Goal: Information Seeking & Learning: Learn about a topic

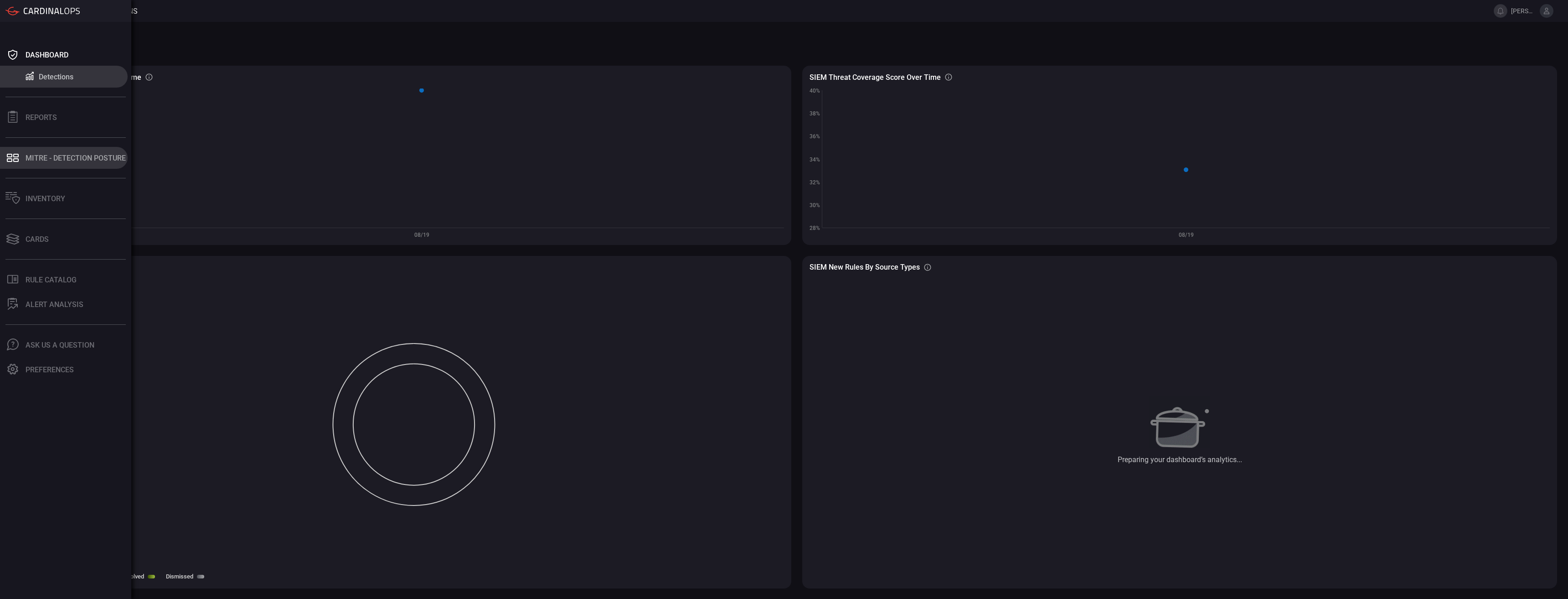
click at [40, 159] on div "MITRE - Detection Posture" at bounding box center [76, 158] width 101 height 9
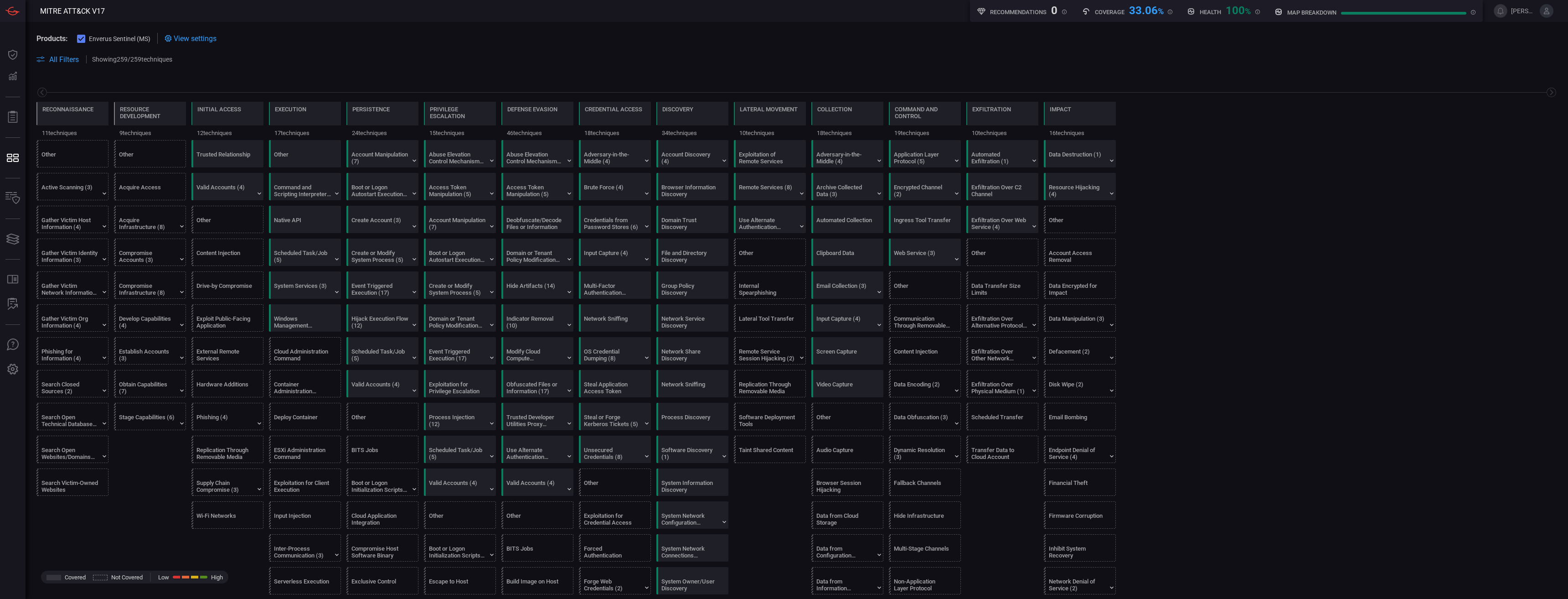
click at [168, 39] on icon at bounding box center [168, 39] width 7 height 7
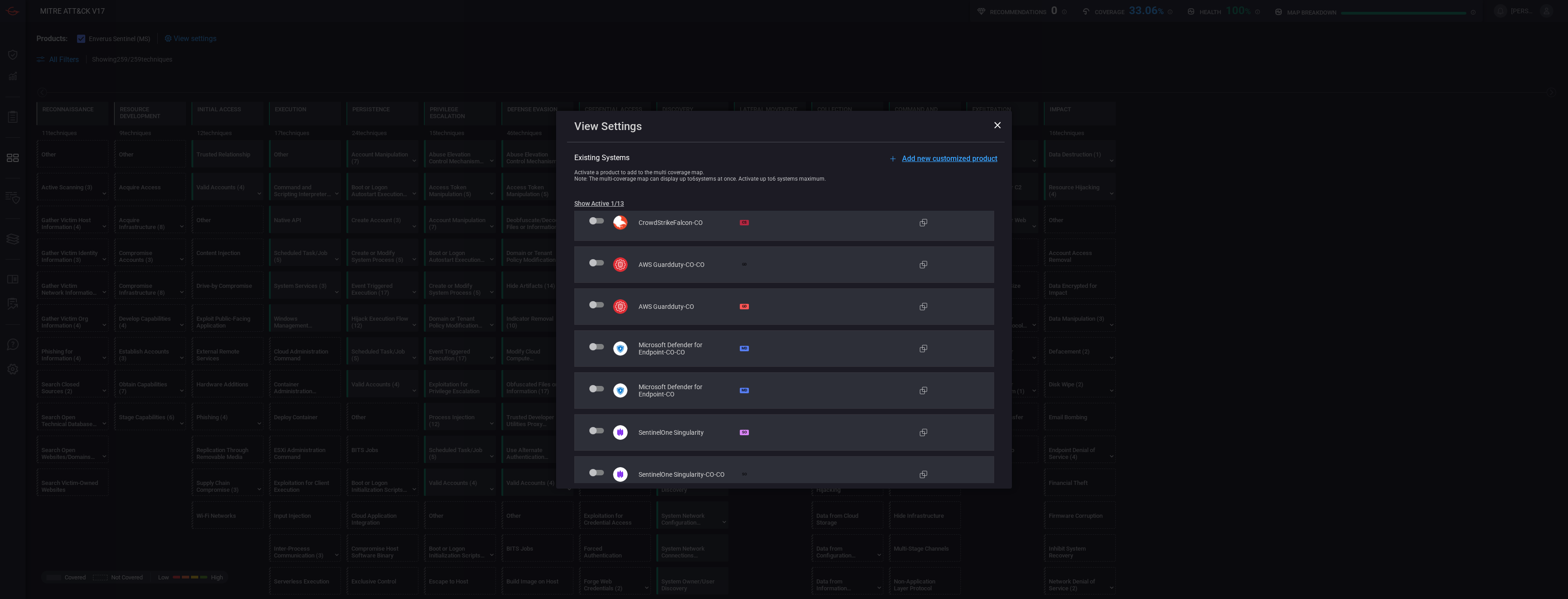
scroll to position [91, 0]
click at [677, 385] on span "Microsoft Defender for Endpoint-CO" at bounding box center [684, 389] width 92 height 14
click at [599, 393] on div at bounding box center [597, 389] width 14 height 9
click at [596, 386] on span at bounding box center [597, 388] width 14 height 6
click at [591, 392] on input "checkbox" at bounding box center [591, 392] width 0 height 0
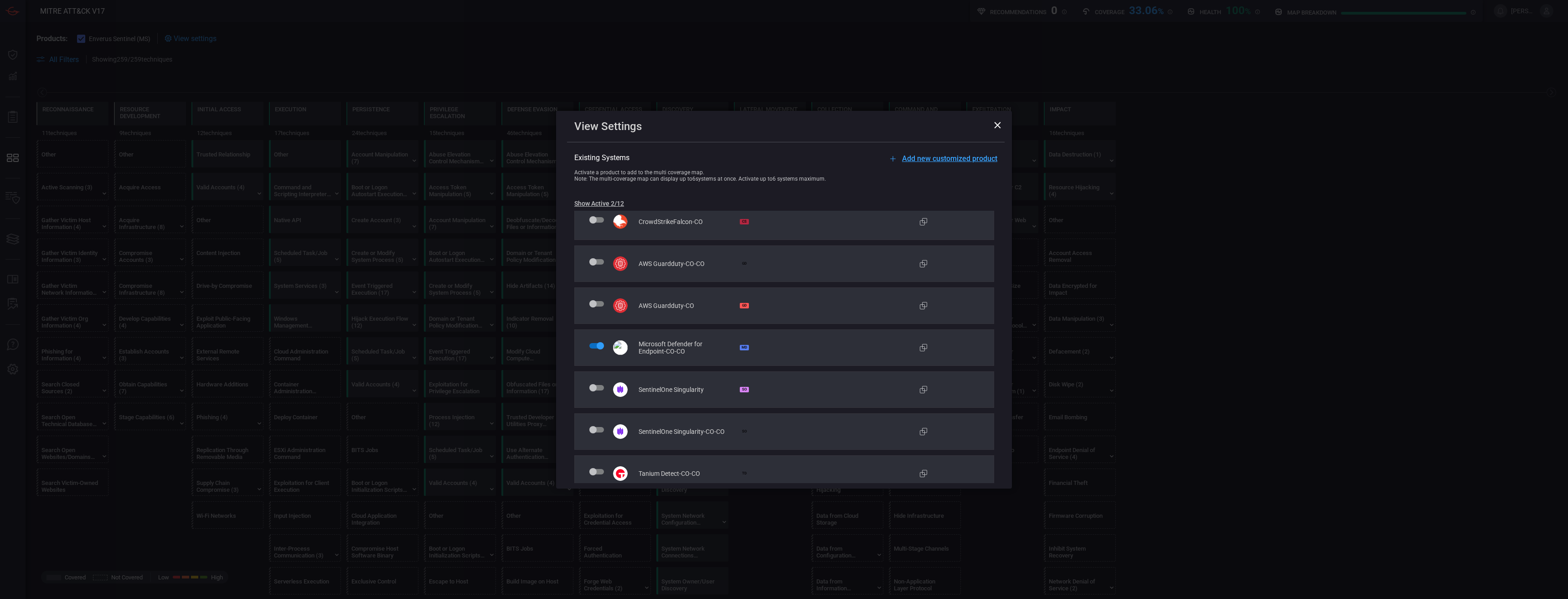
click at [783, 345] on icon at bounding box center [923, 347] width 11 height 11
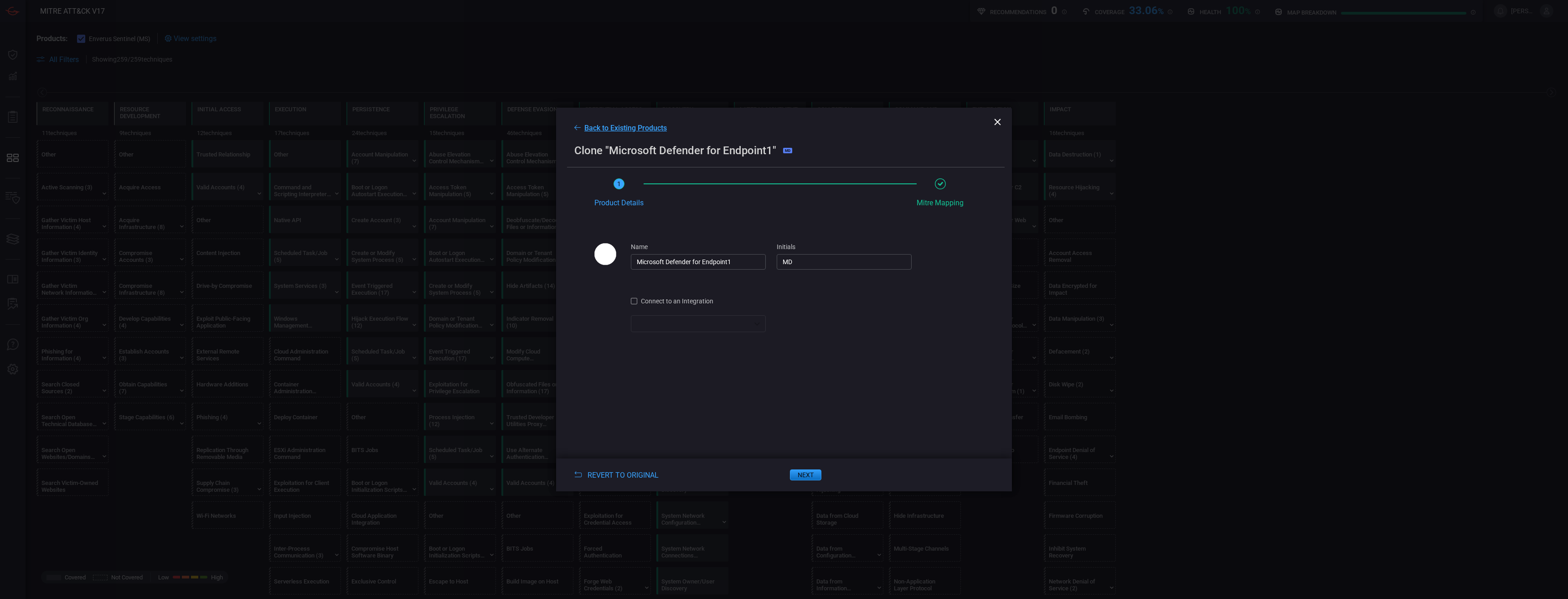
click at [614, 124] on span "Back to Existing Products" at bounding box center [626, 128] width 83 height 9
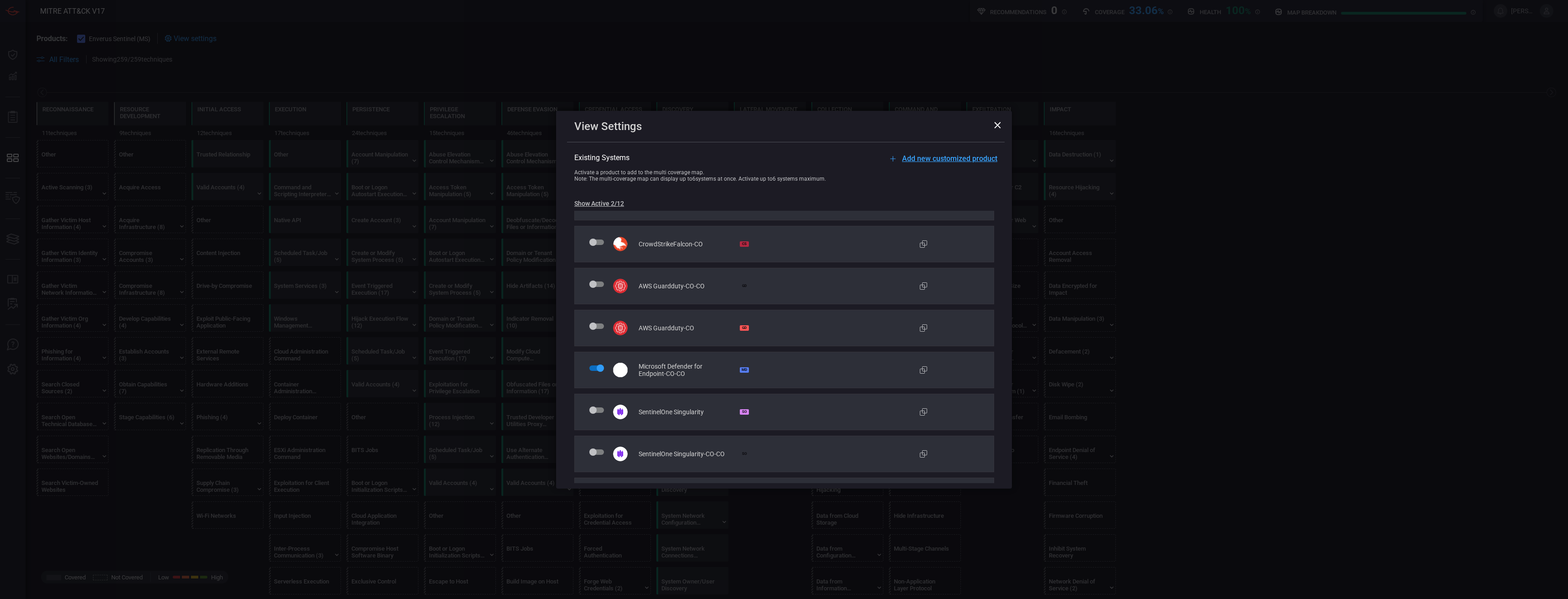
scroll to position [0, 0]
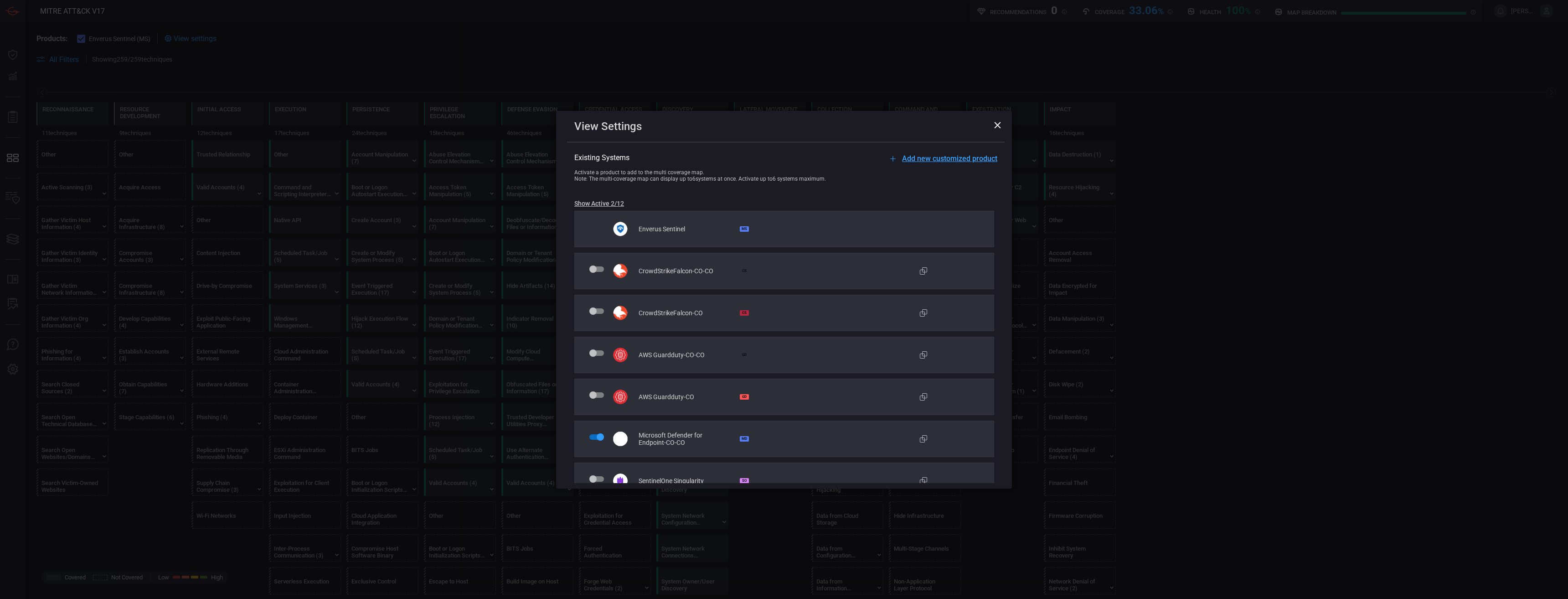
click at [783, 122] on icon at bounding box center [998, 126] width 7 height 7
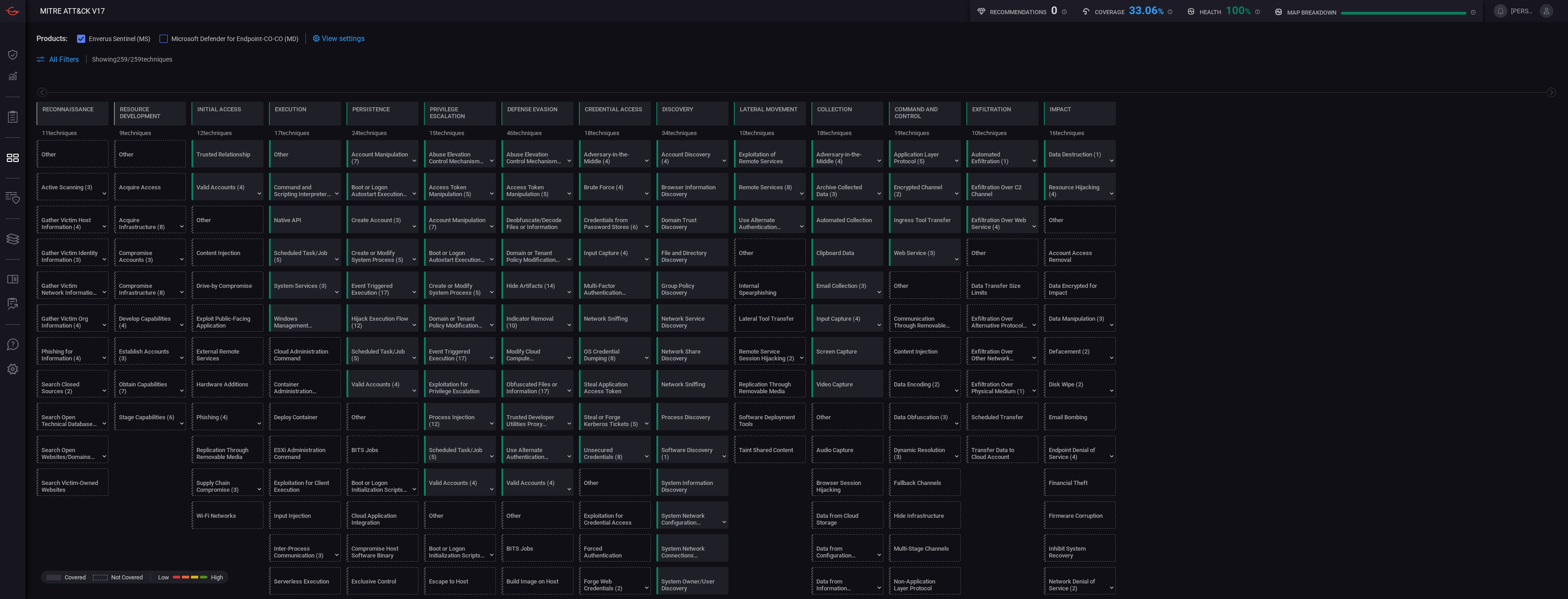
click at [164, 35] on div at bounding box center [163, 39] width 8 height 8
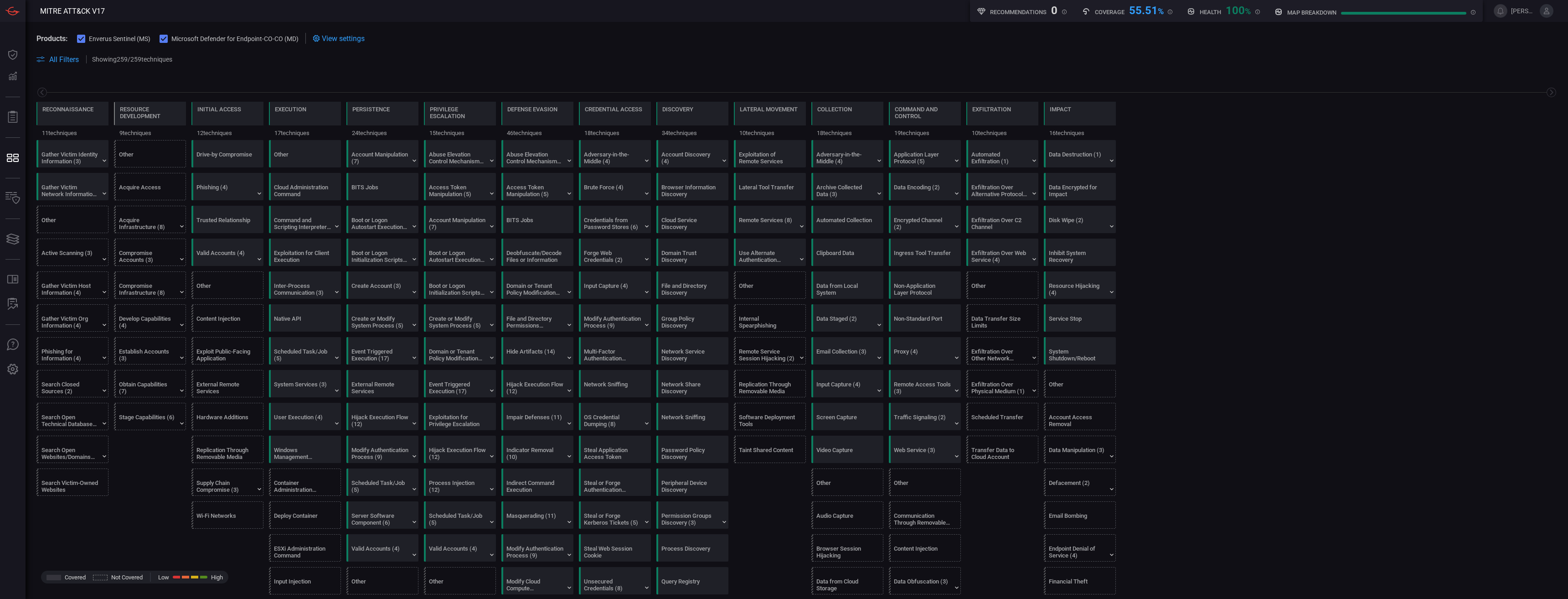
click at [86, 39] on button "Enverus Sentinel (MS)" at bounding box center [113, 38] width 74 height 9
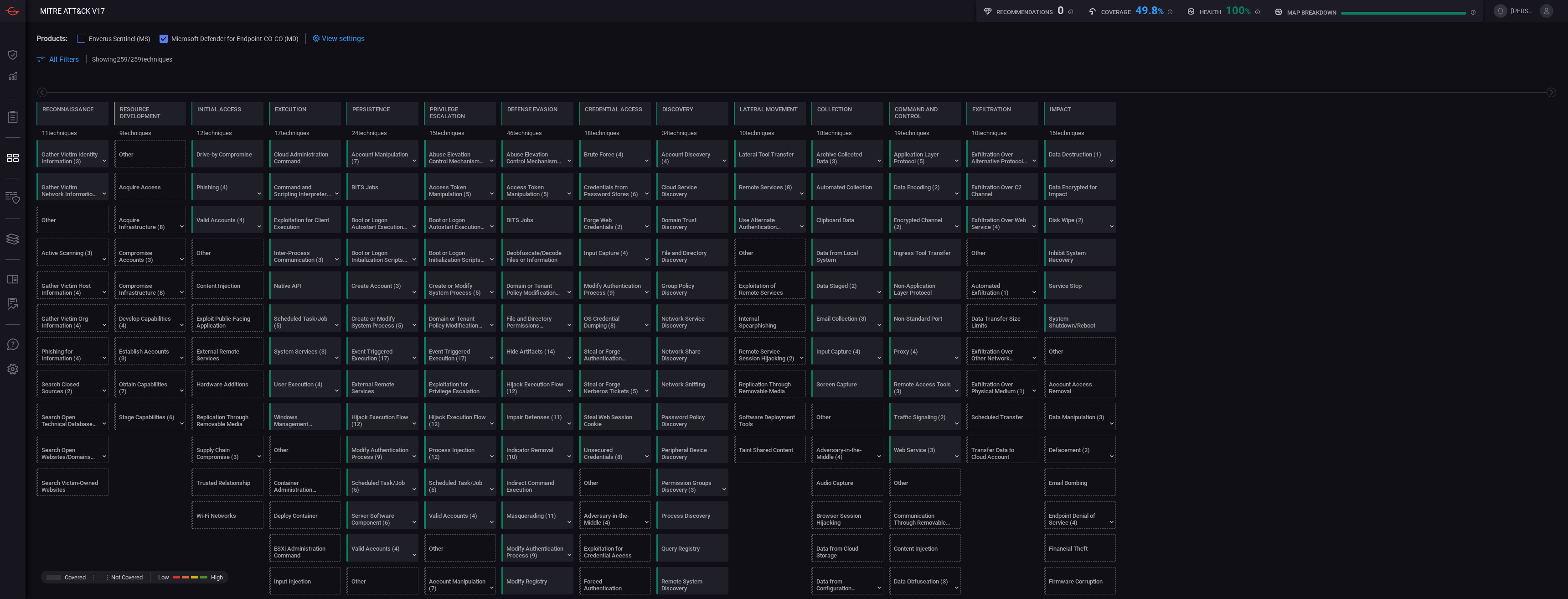
click at [163, 40] on icon at bounding box center [163, 39] width 6 height 4
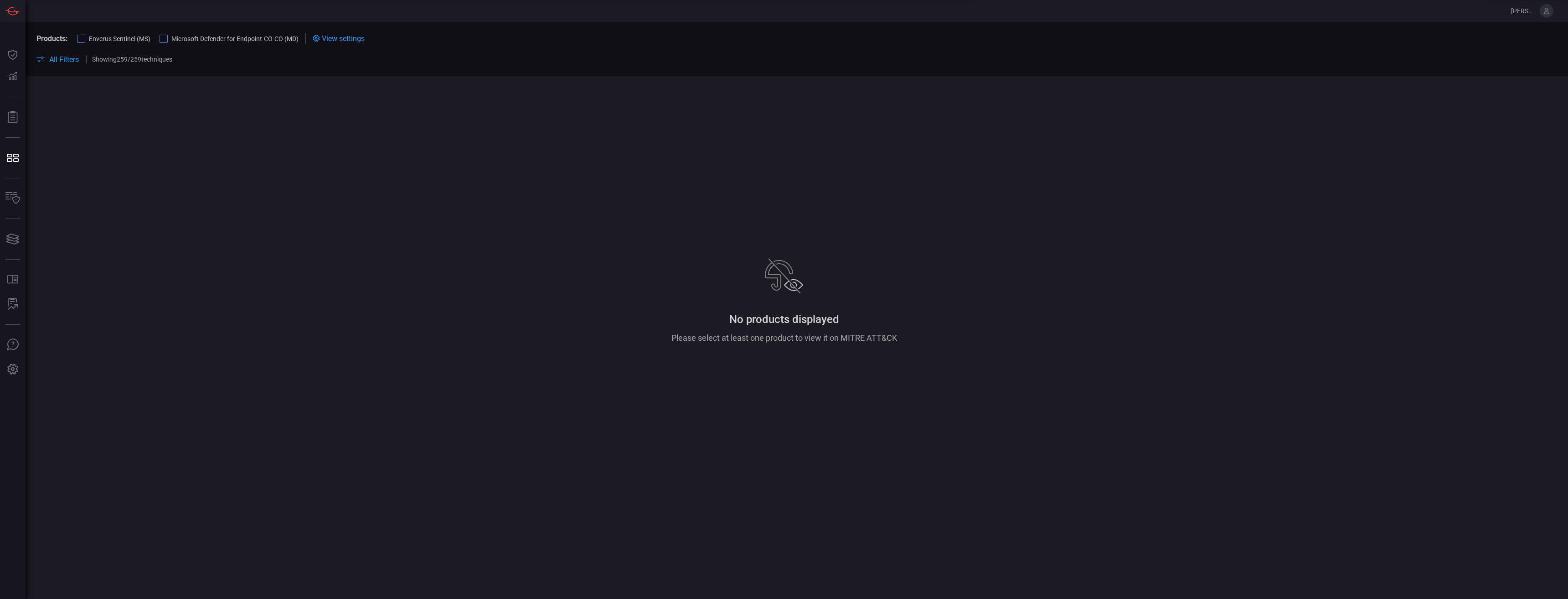
click at [85, 37] on div at bounding box center [81, 39] width 8 height 8
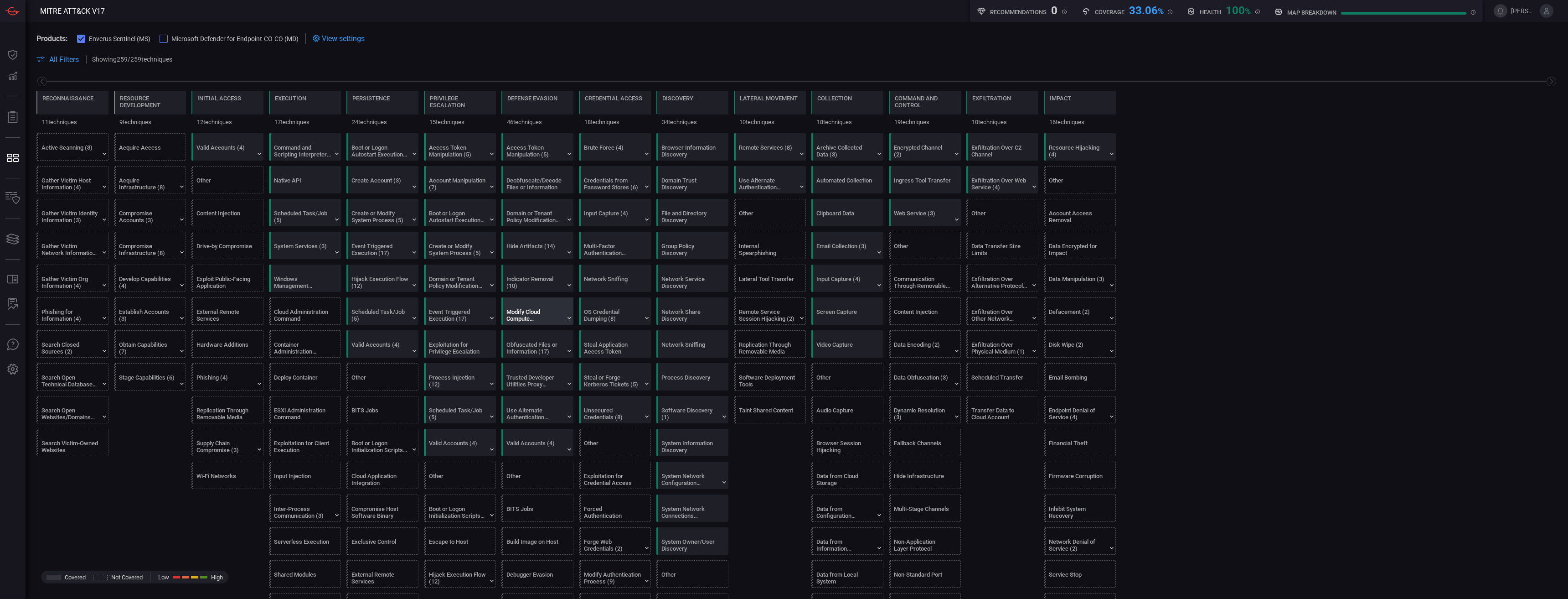
scroll to position [46, 0]
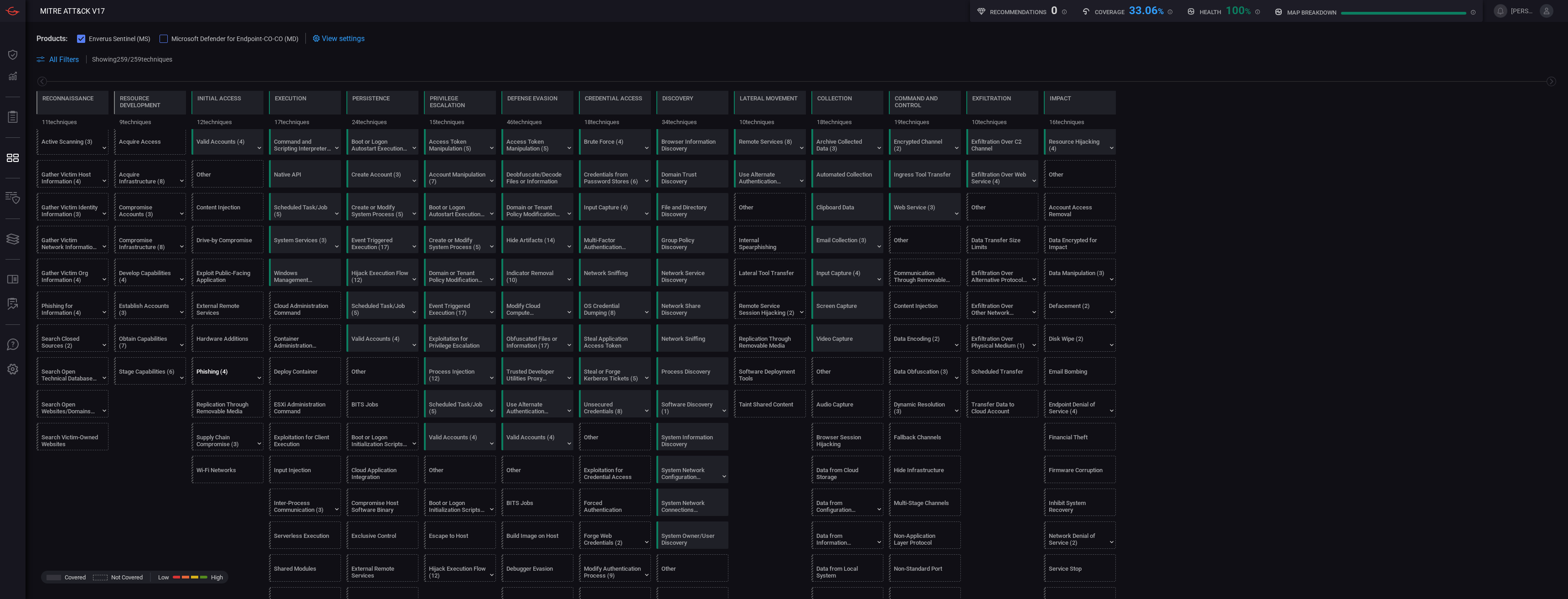
click at [257, 368] on div "Phishing (4)" at bounding box center [229, 371] width 72 height 26
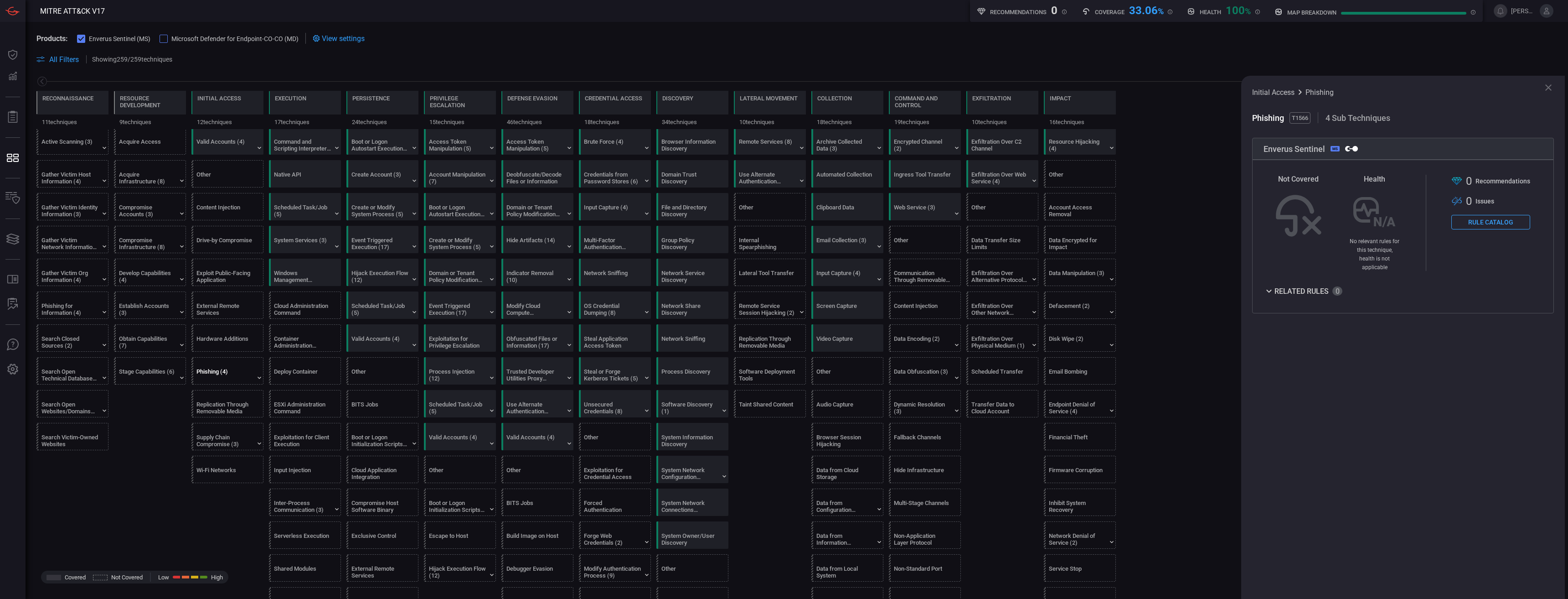
click at [783, 88] on icon at bounding box center [1548, 87] width 11 height 11
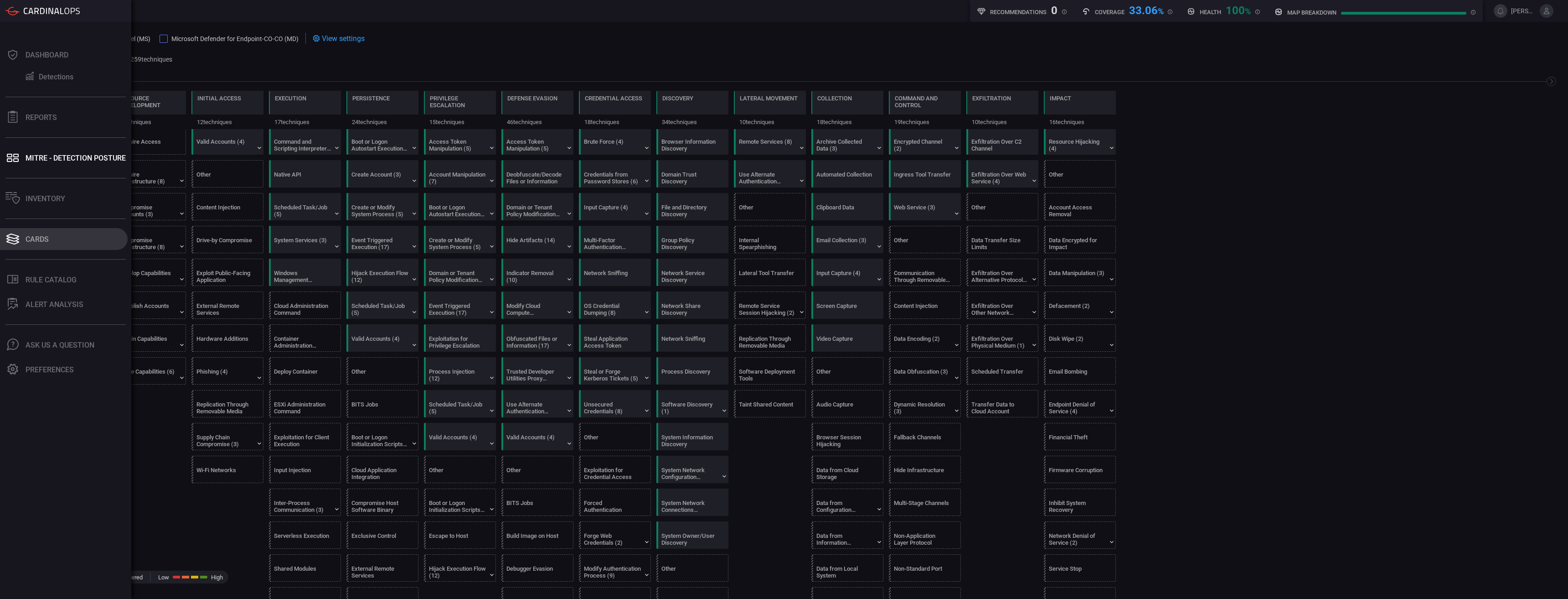
click at [37, 238] on div "Cards" at bounding box center [37, 239] width 24 height 9
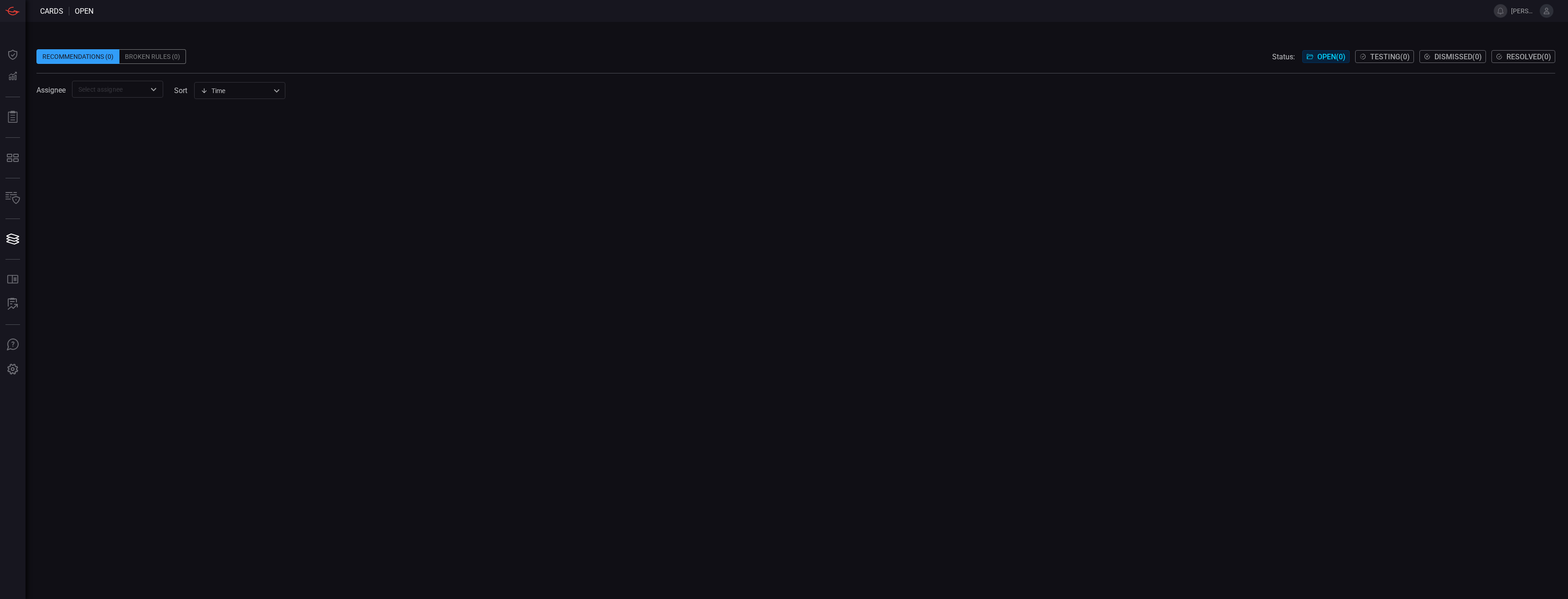
click at [137, 53] on div "Broken Rules (0)" at bounding box center [152, 56] width 66 height 14
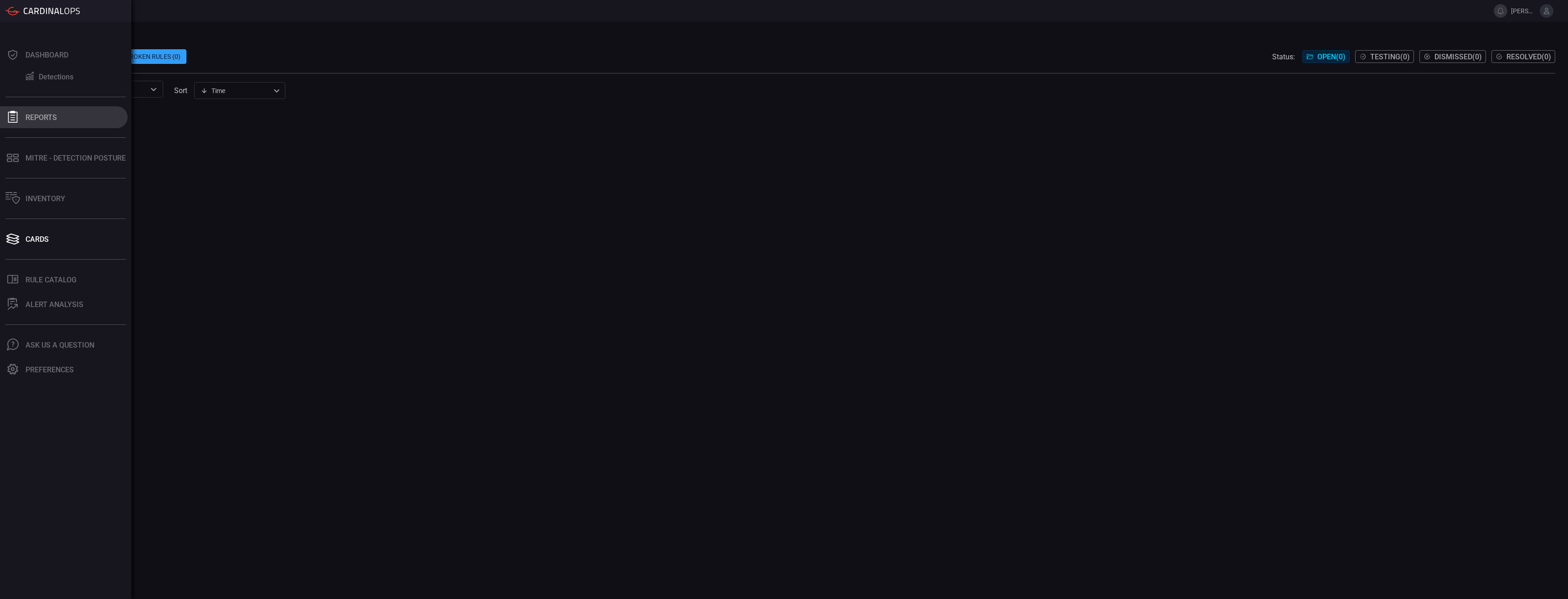
click at [36, 111] on button "Reports" at bounding box center [64, 117] width 128 height 22
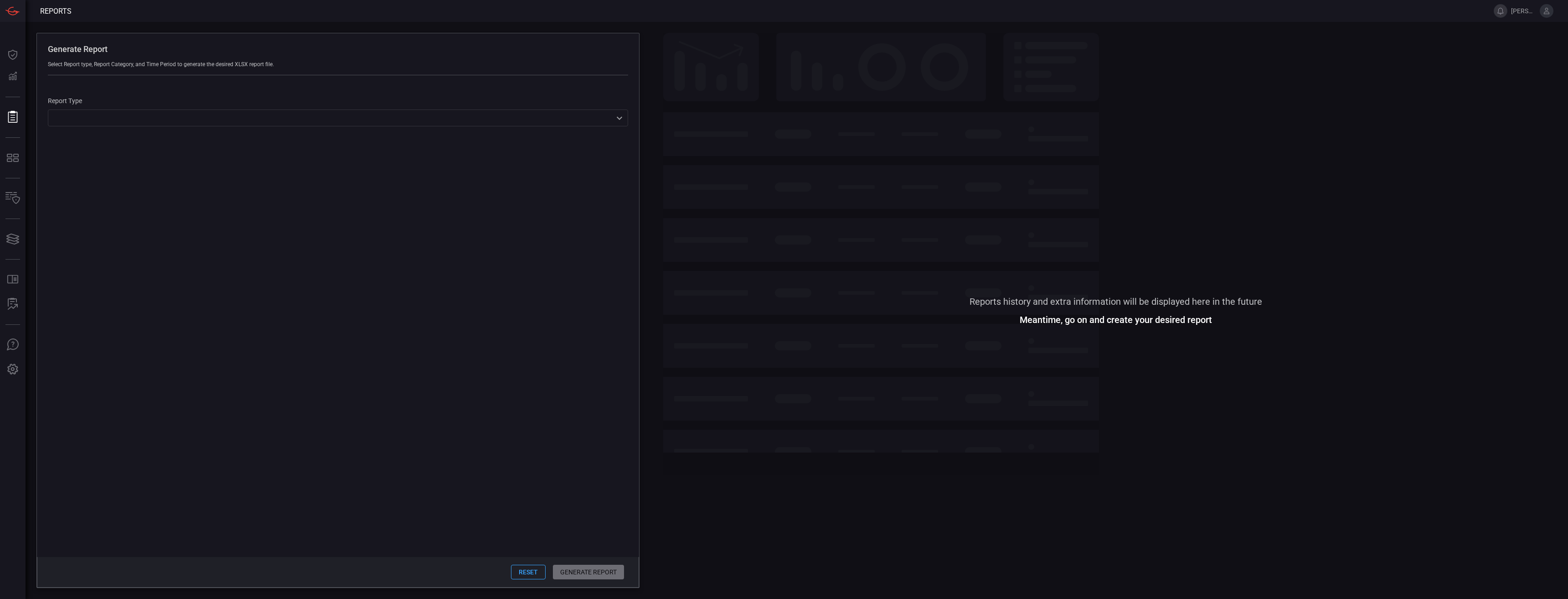
click at [783, 14] on button at bounding box center [1500, 11] width 14 height 14
click at [783, 17] on button at bounding box center [1547, 11] width 14 height 14
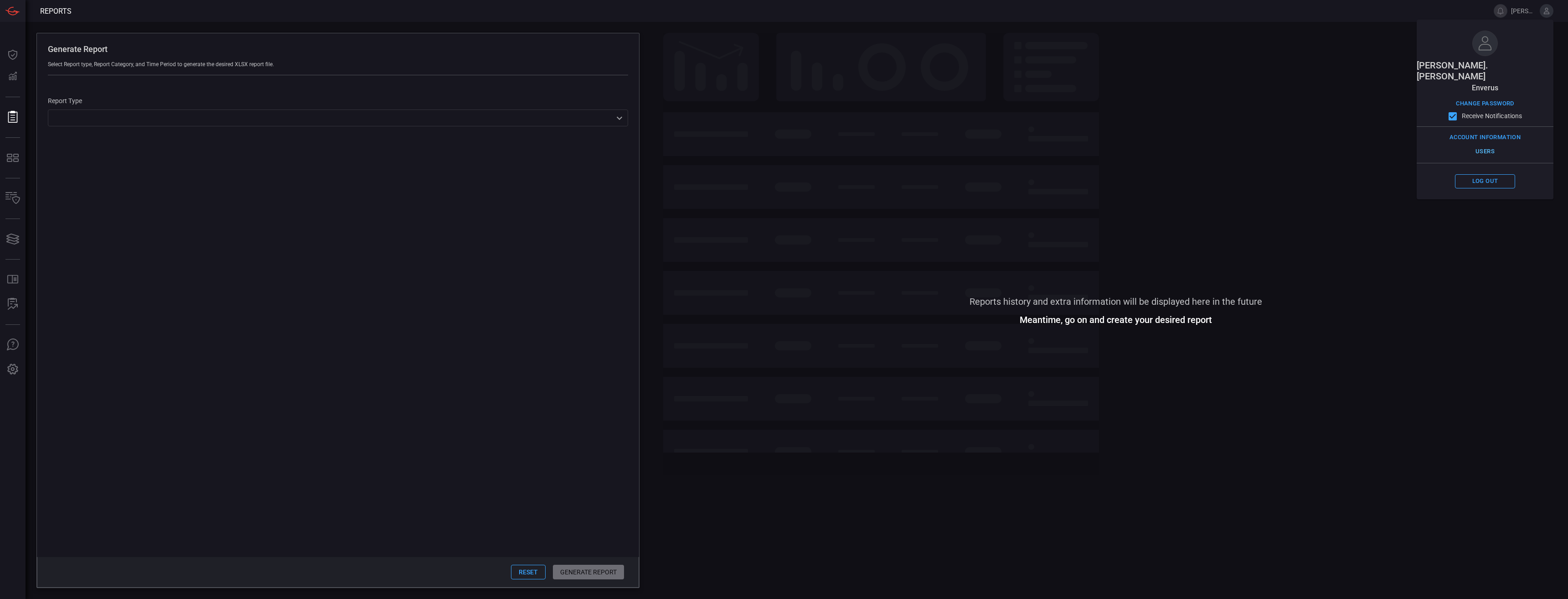
click at [783, 144] on button "Users" at bounding box center [1485, 151] width 60 height 14
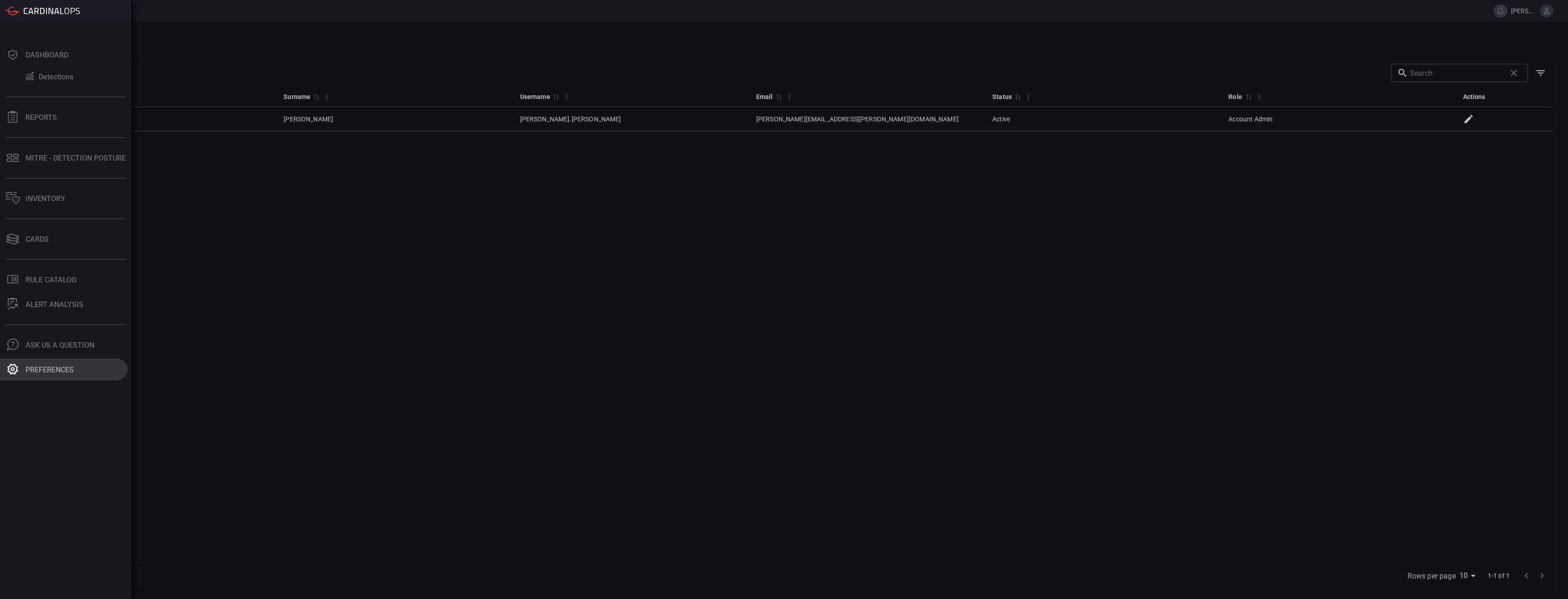
click at [22, 366] on button "Preferences" at bounding box center [64, 369] width 128 height 22
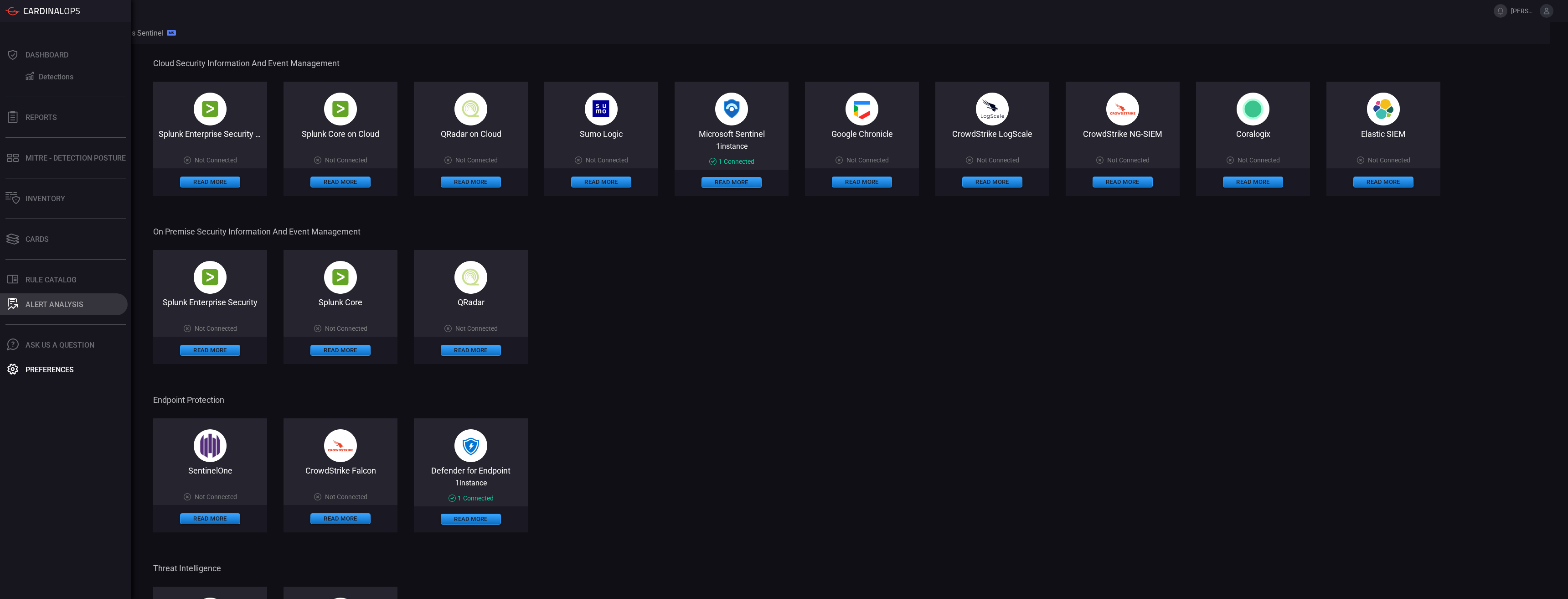
click at [43, 305] on div "ALERT ANALYSIS" at bounding box center [54, 304] width 58 height 9
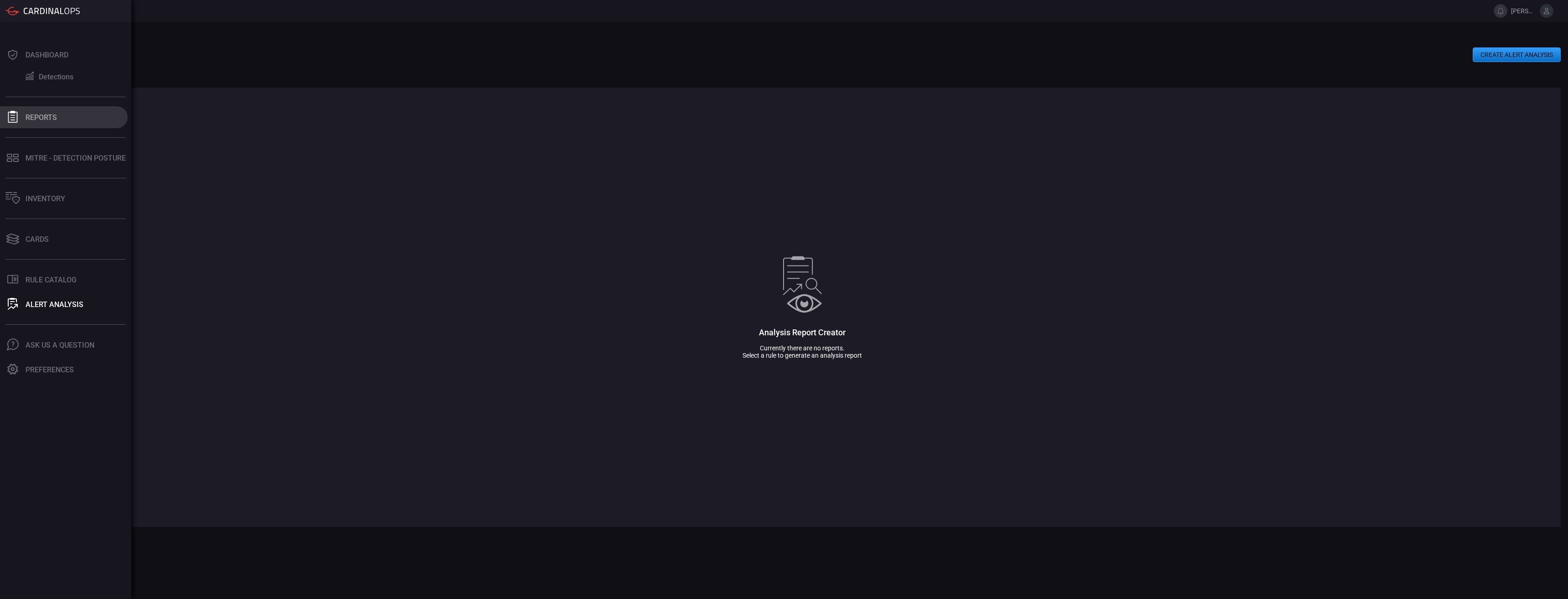
click at [61, 118] on button "Reports" at bounding box center [64, 117] width 128 height 22
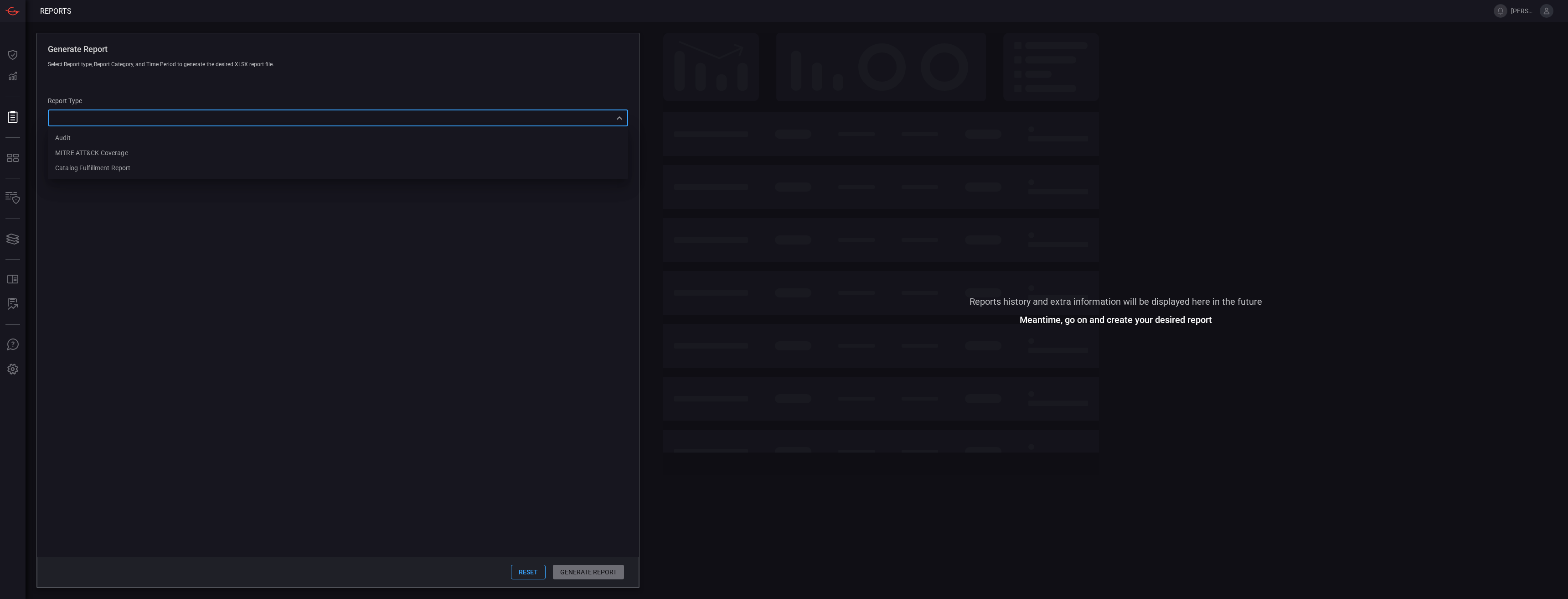
click at [106, 113] on div "​ Audit MITRE ATT&CK Coverage Catalog fulfillment report ​" at bounding box center [338, 118] width 580 height 17
click at [117, 150] on div "MITRE ATT&CK Coverage" at bounding box center [91, 153] width 73 height 9
type input "mitreCoverage"
click at [79, 161] on span "Tactics" at bounding box center [72, 159] width 21 height 9
click at [62, 161] on input "Tactics" at bounding box center [52, 158] width 19 height 19
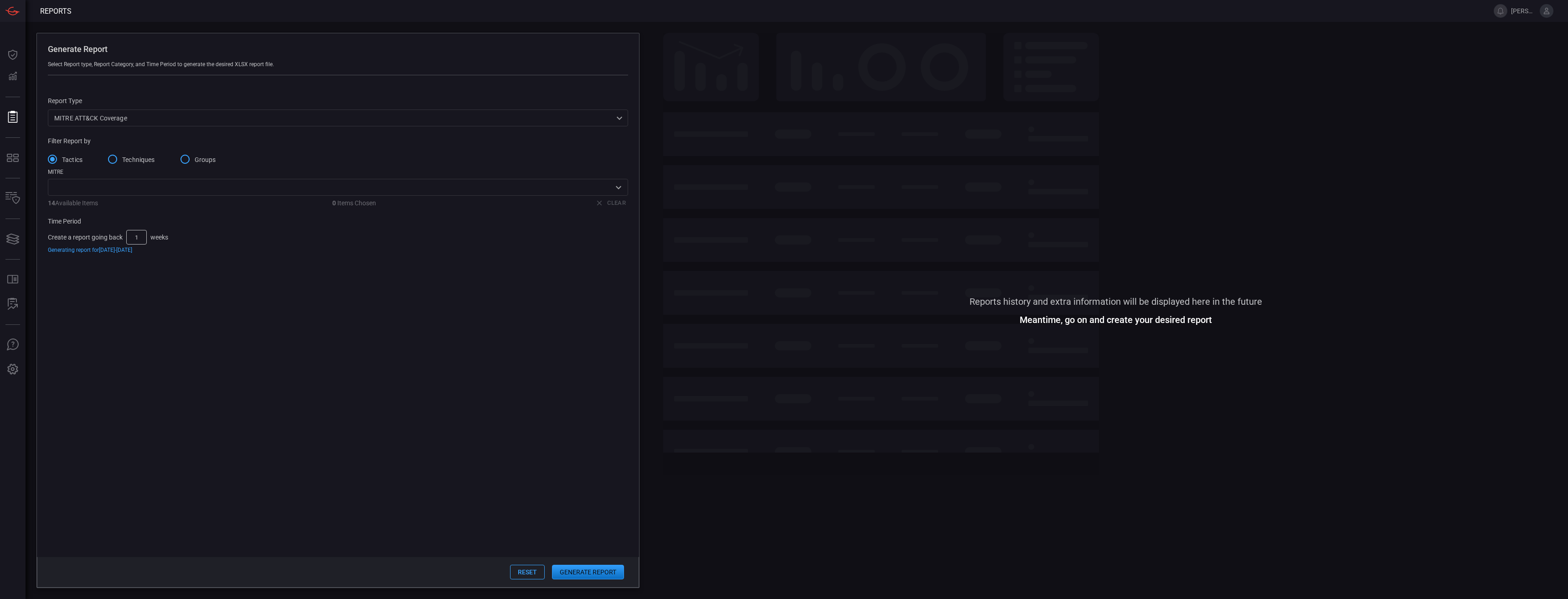
click at [173, 188] on input "text" at bounding box center [330, 187] width 560 height 11
click at [151, 157] on span "Techniques" at bounding box center [138, 159] width 33 height 9
click at [122, 157] on input "Techniques" at bounding box center [112, 158] width 19 height 19
click at [213, 159] on span "Groups" at bounding box center [206, 159] width 21 height 9
click at [195, 159] on input "Groups" at bounding box center [185, 158] width 19 height 19
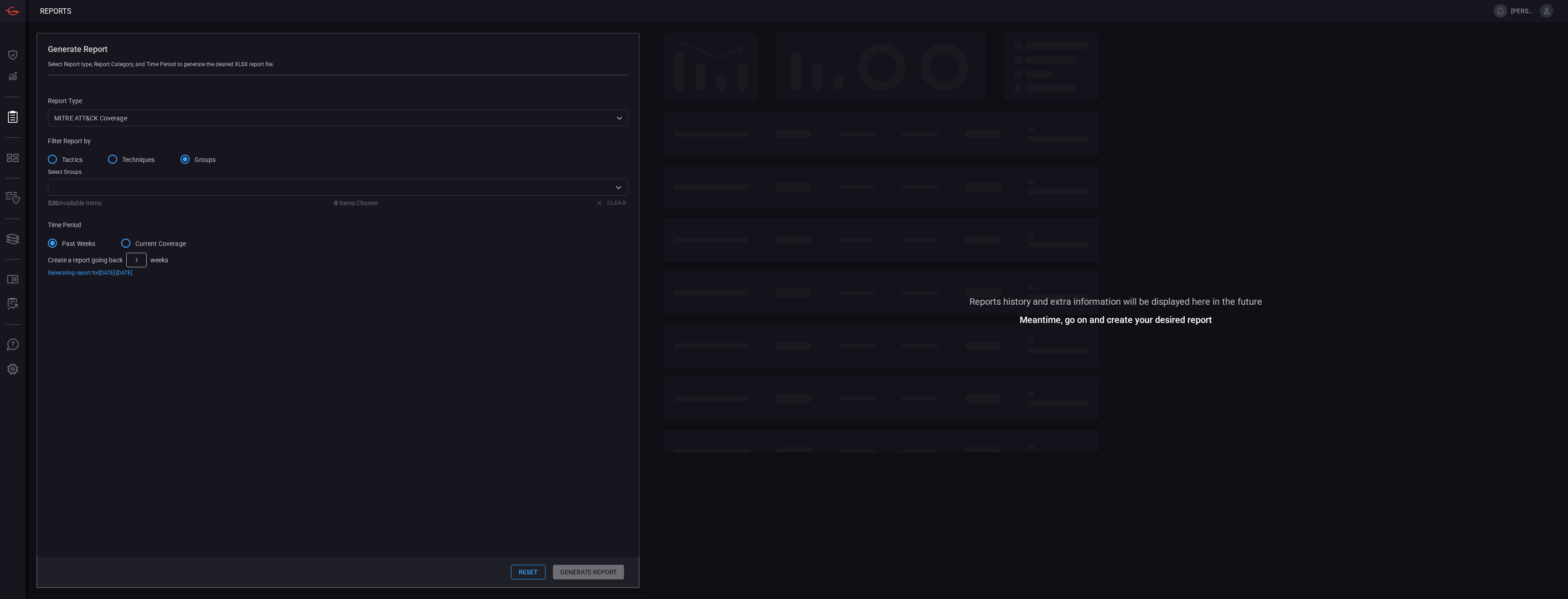
click at [138, 203] on div "530 Available Items 0 Items Chosen Clear" at bounding box center [338, 203] width 580 height 7
click at [141, 196] on div "​" at bounding box center [338, 187] width 580 height 17
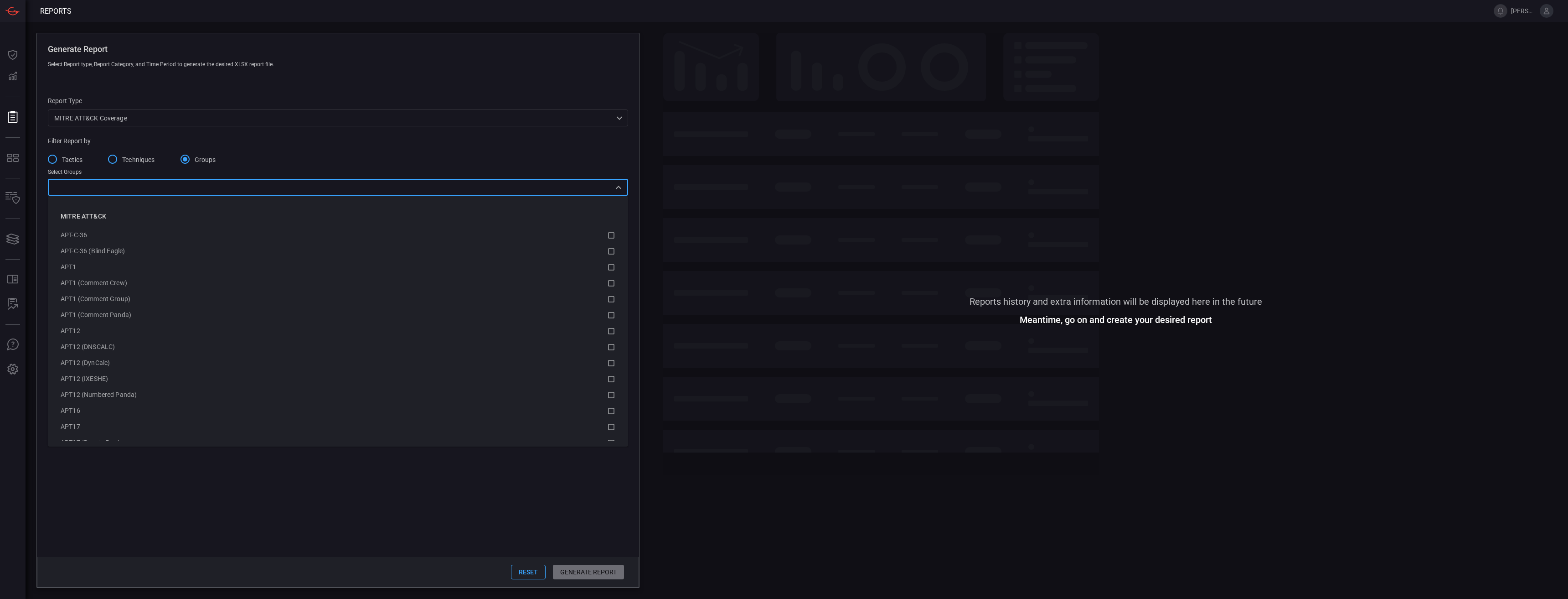
click at [194, 156] on input "Groups" at bounding box center [185, 158] width 19 height 19
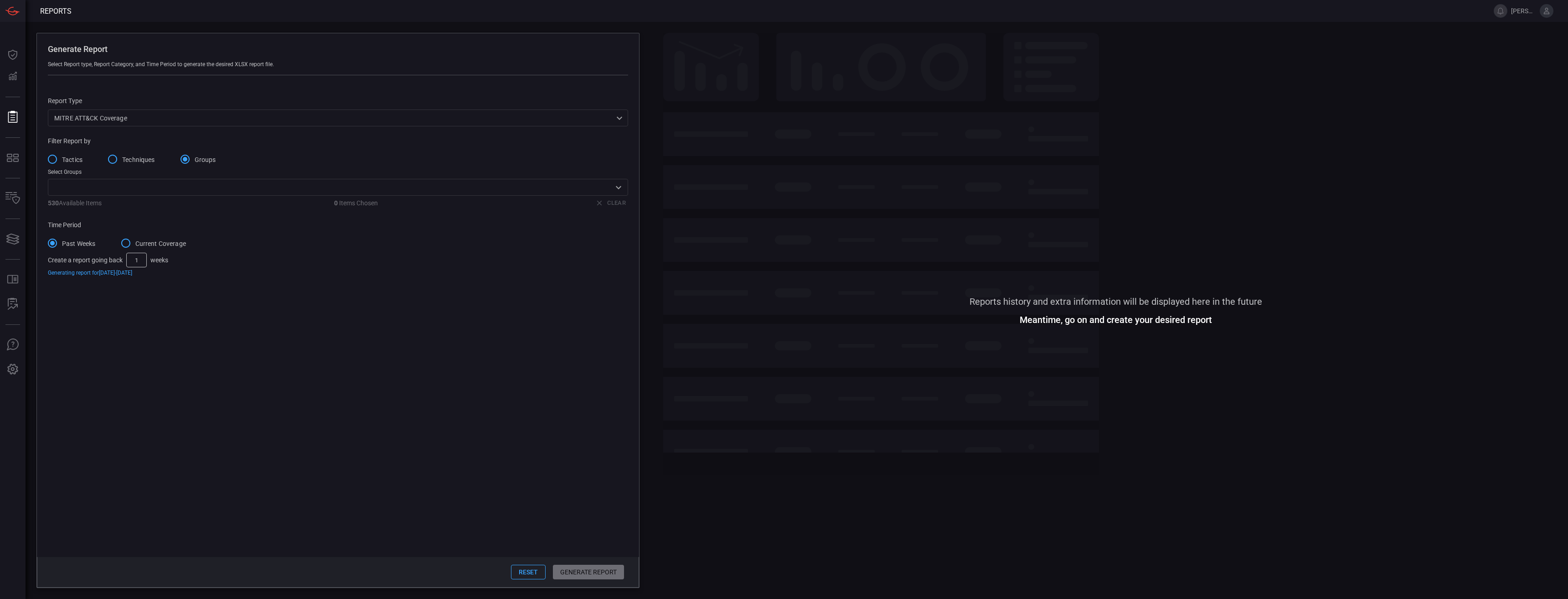
click at [147, 157] on span "Techniques" at bounding box center [138, 159] width 33 height 9
click at [122, 157] on input "Techniques" at bounding box center [112, 158] width 19 height 19
click at [147, 157] on span "Techniques" at bounding box center [138, 159] width 33 height 9
click at [122, 157] on input "Techniques" at bounding box center [112, 158] width 19 height 19
click at [70, 159] on span "Tactics" at bounding box center [72, 159] width 21 height 9
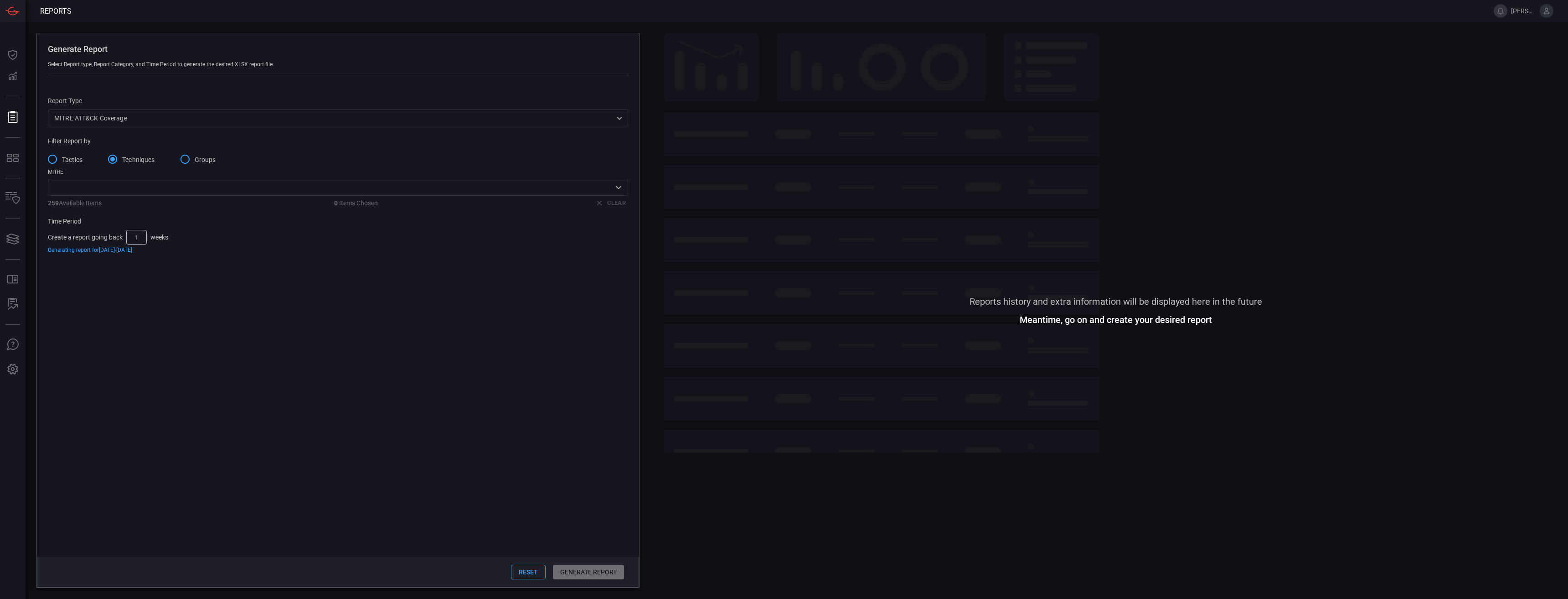
click at [62, 159] on input "Tactics" at bounding box center [52, 158] width 19 height 19
click at [525, 438] on button "Reset" at bounding box center [527, 572] width 35 height 14
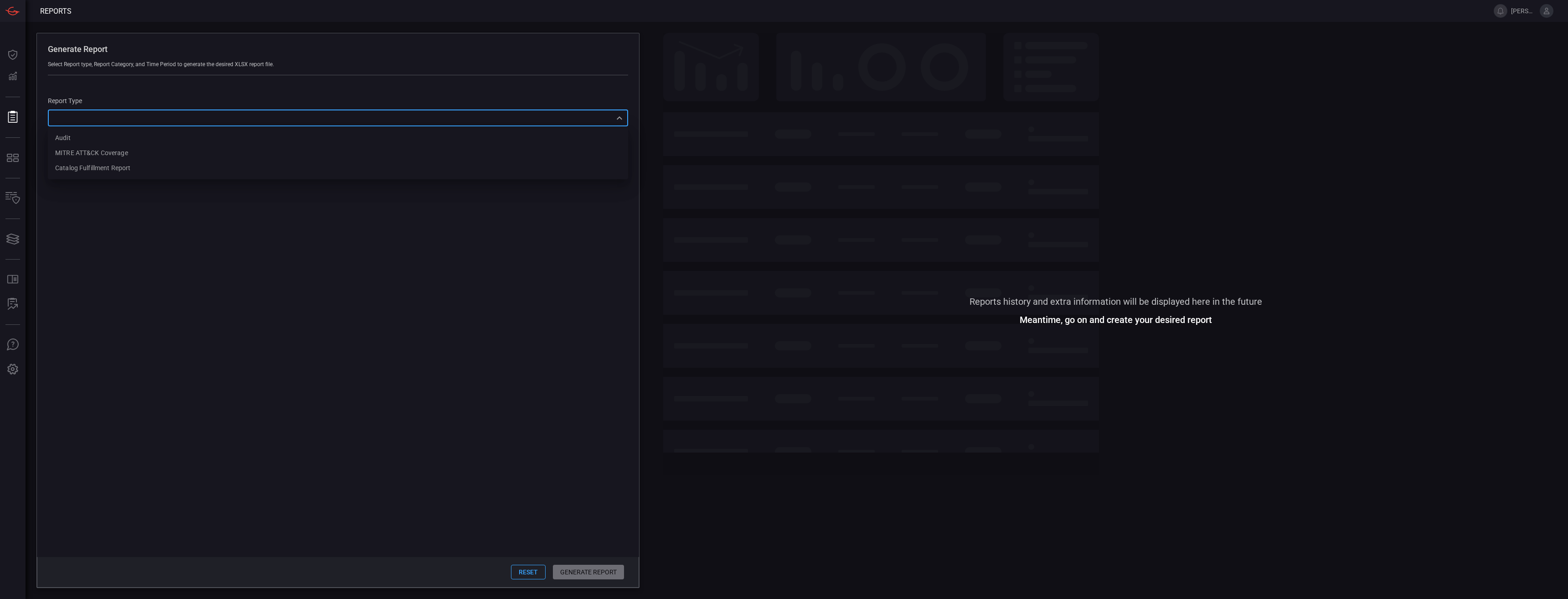
click at [123, 116] on div "​ Audit MITRE ATT&CK Coverage Catalog fulfillment report ​" at bounding box center [338, 118] width 580 height 17
click at [122, 149] on div "MITRE ATT&CK Coverage" at bounding box center [91, 153] width 73 height 9
type input "mitreCoverage"
click at [584, 438] on div "Reset Generate Report" at bounding box center [338, 572] width 602 height 31
click at [75, 163] on span "Tactics" at bounding box center [72, 159] width 21 height 9
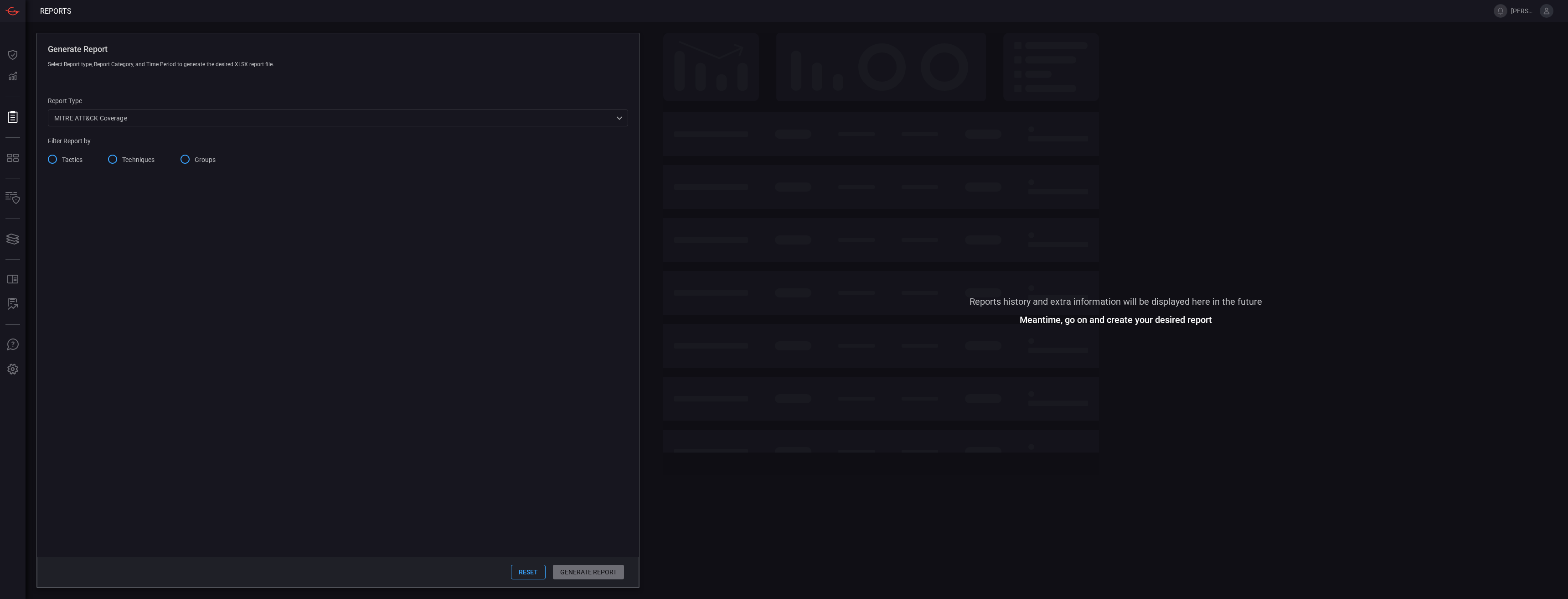
click at [62, 163] on input "Tactics" at bounding box center [52, 158] width 19 height 19
click at [694, 78] on span at bounding box center [1116, 165] width 905 height 265
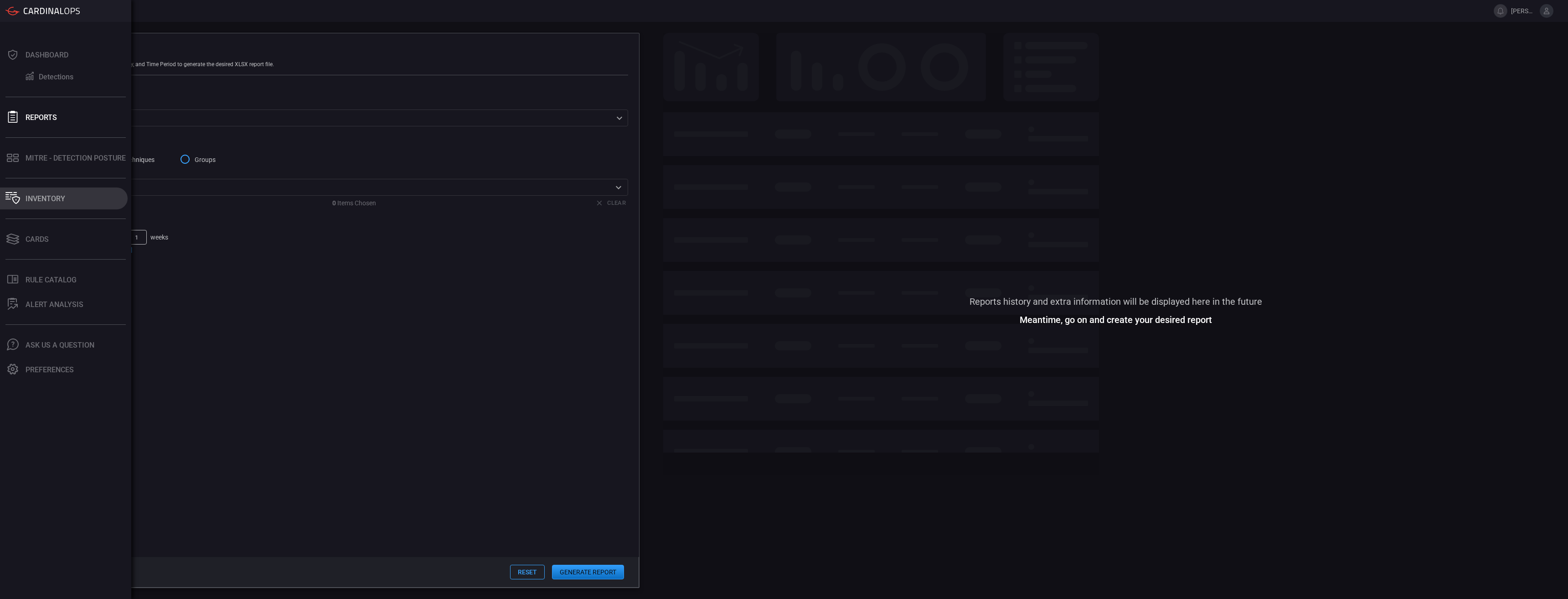
click at [52, 194] on div "Inventory" at bounding box center [46, 198] width 40 height 9
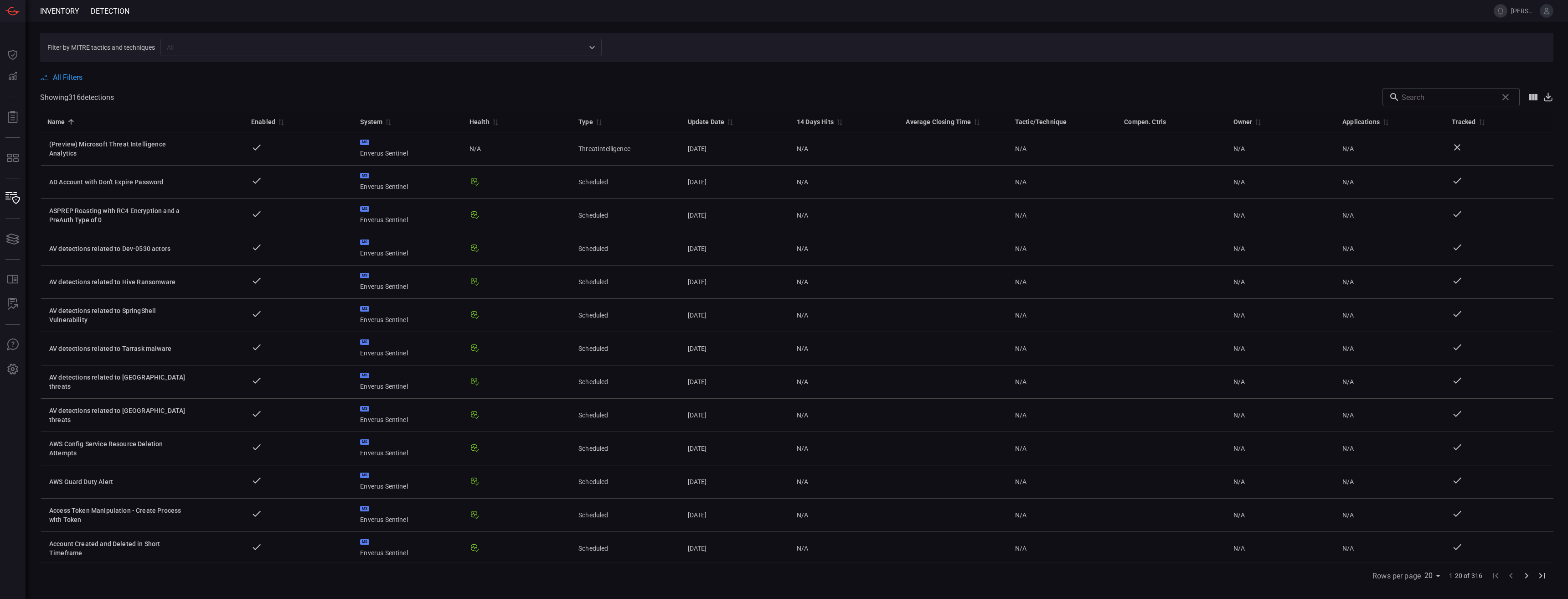
click at [783, 9] on icon at bounding box center [1546, 11] width 8 height 8
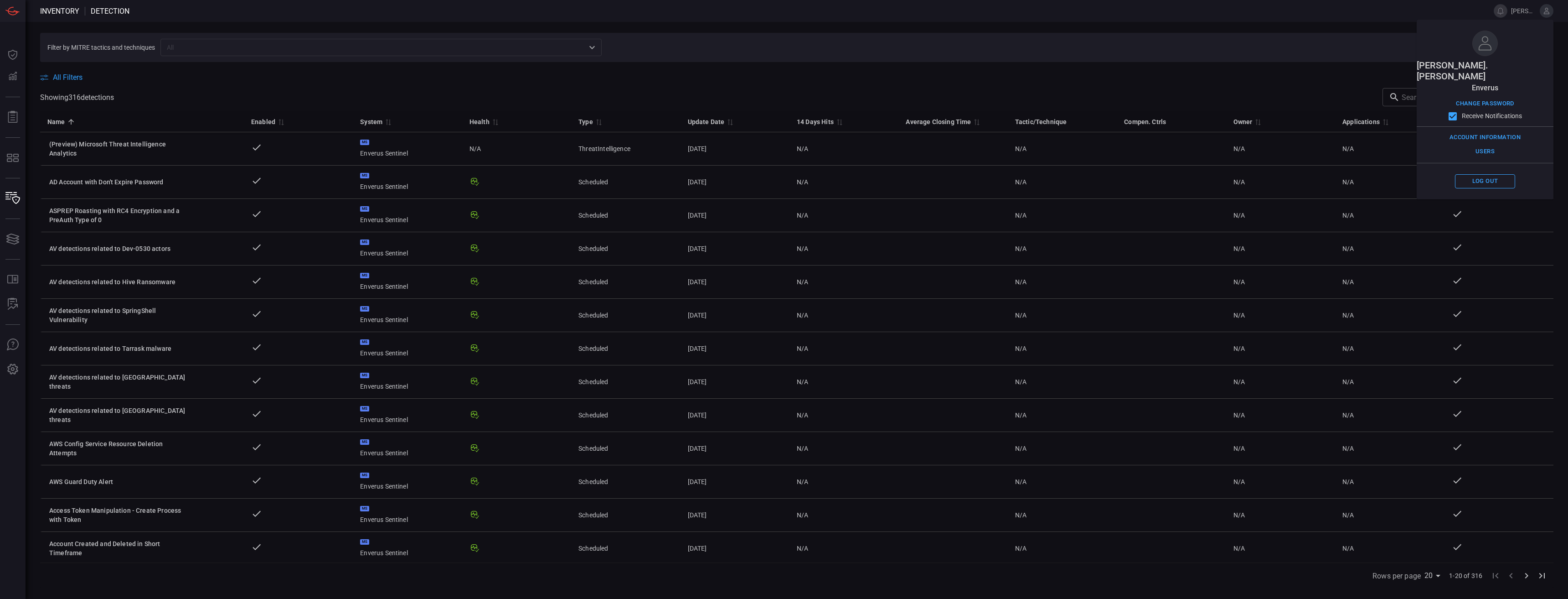
click at [783, 21] on span at bounding box center [806, 11] width 1353 height 22
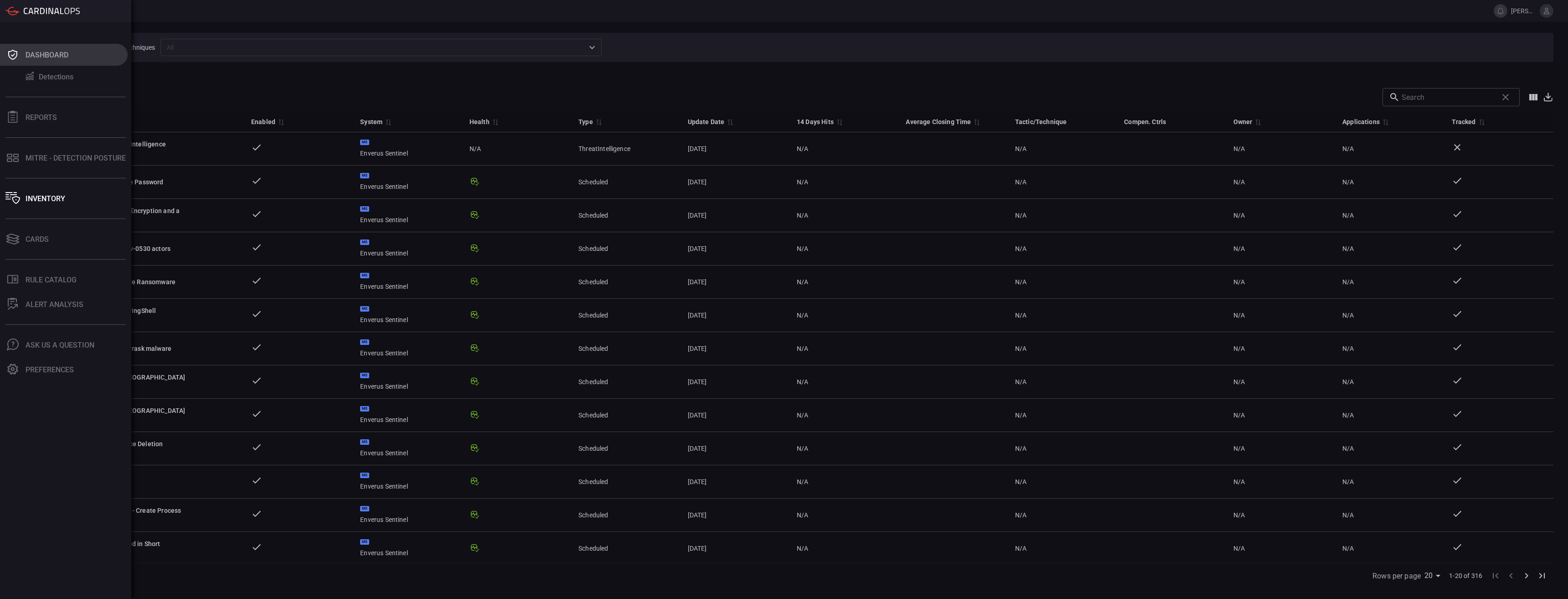
click at [10, 49] on icon at bounding box center [13, 55] width 14 height 13
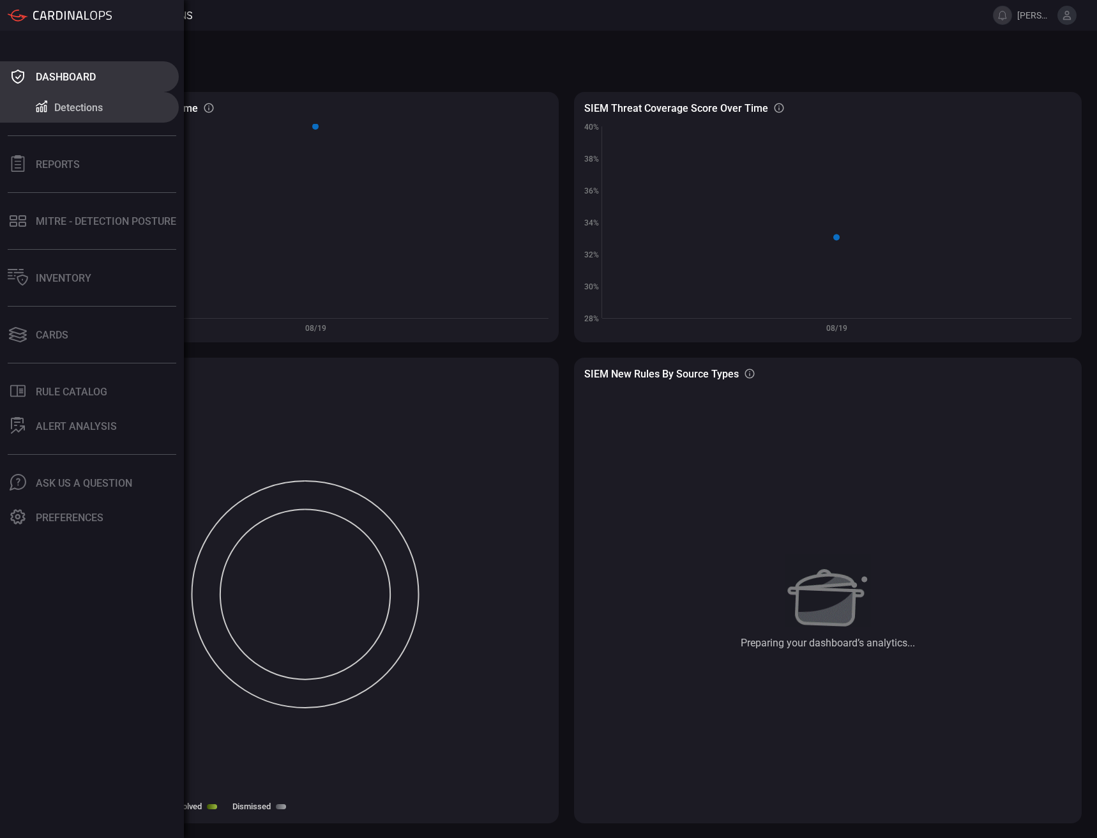
click at [52, 72] on div "Dashboard" at bounding box center [66, 77] width 60 height 12
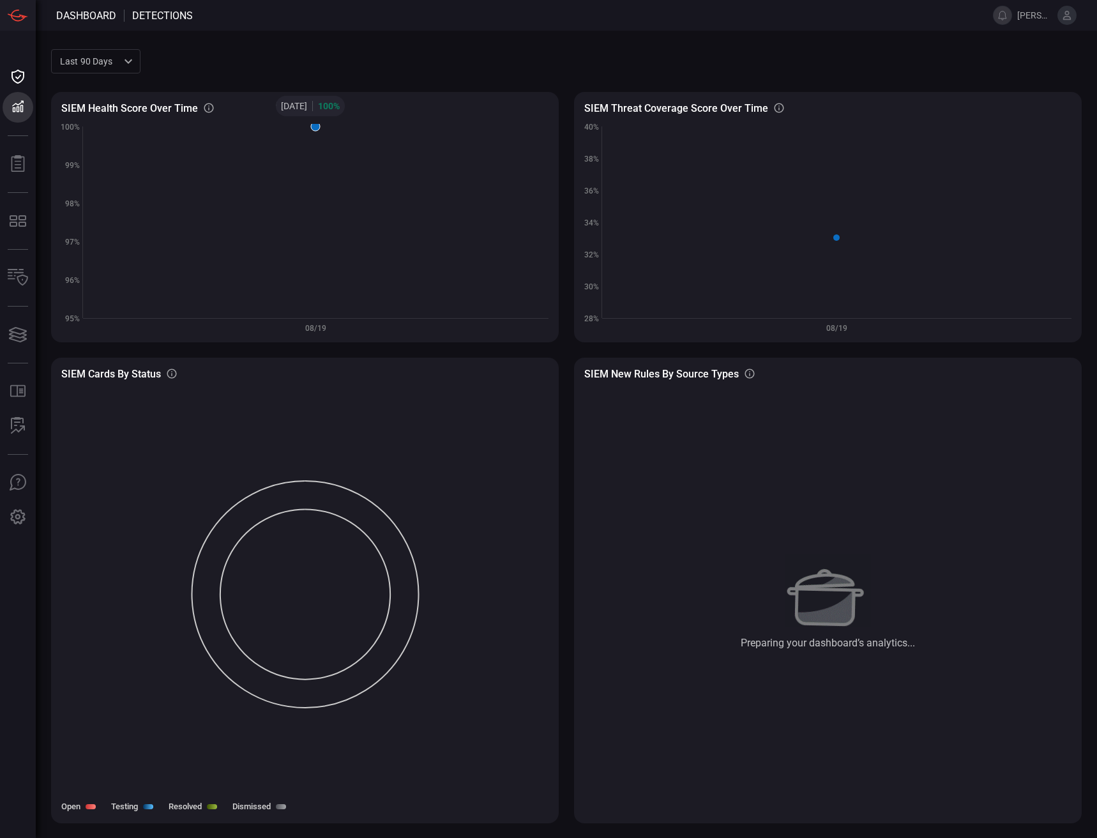
click at [316, 128] on icon at bounding box center [315, 126] width 9 height 9
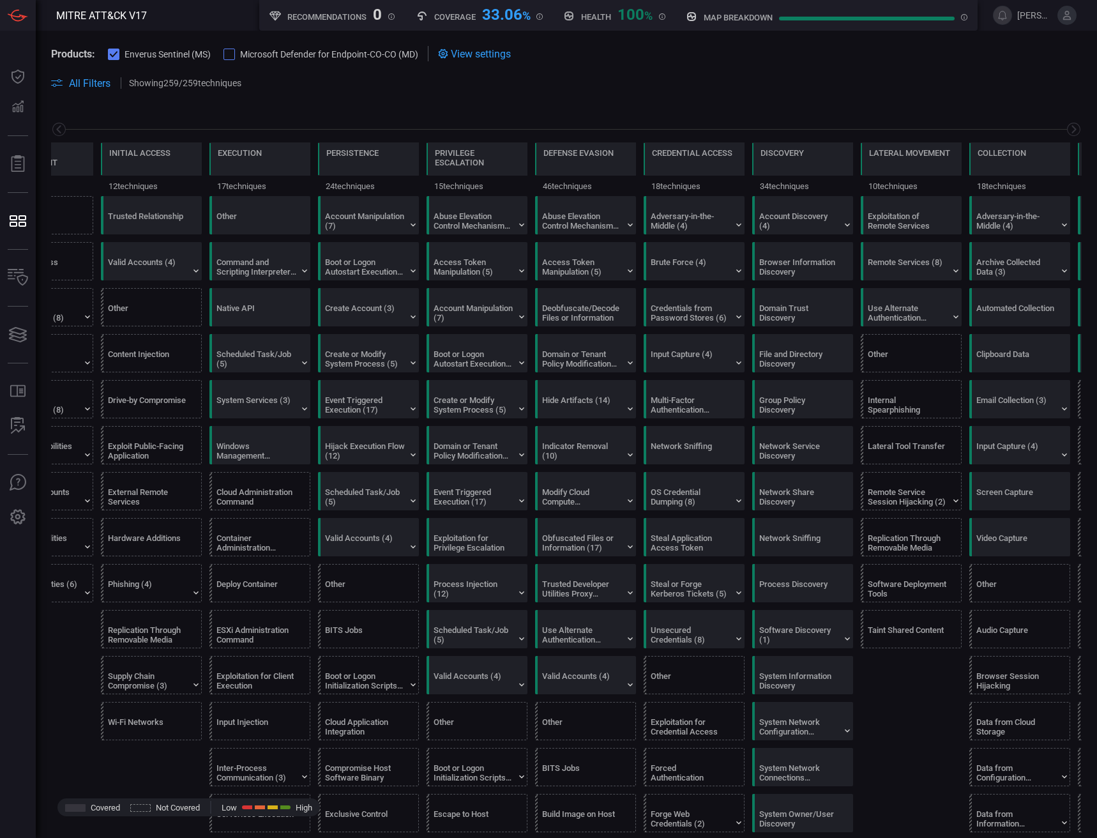
click at [144, 56] on span "Enverus Sentinel (MS)" at bounding box center [168, 54] width 86 height 10
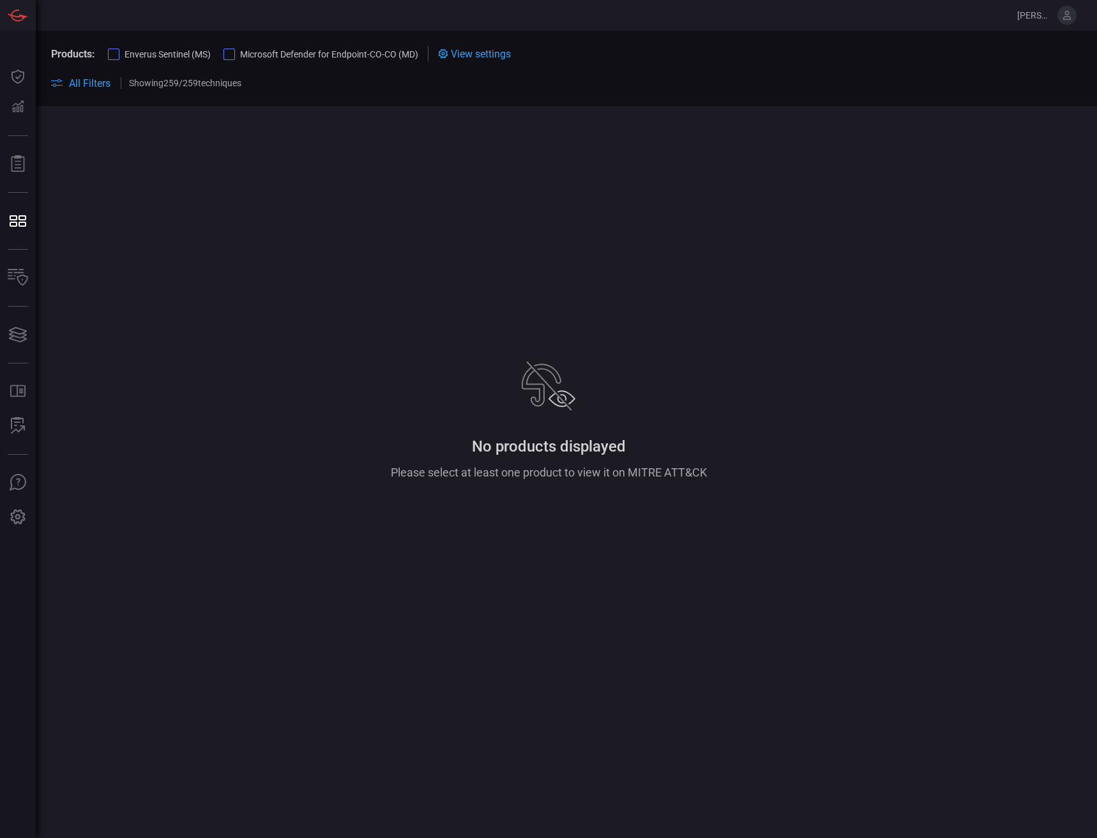
click at [285, 50] on span "Microsoft Defender for Endpoint-CO-CO (MD)" at bounding box center [329, 54] width 178 height 10
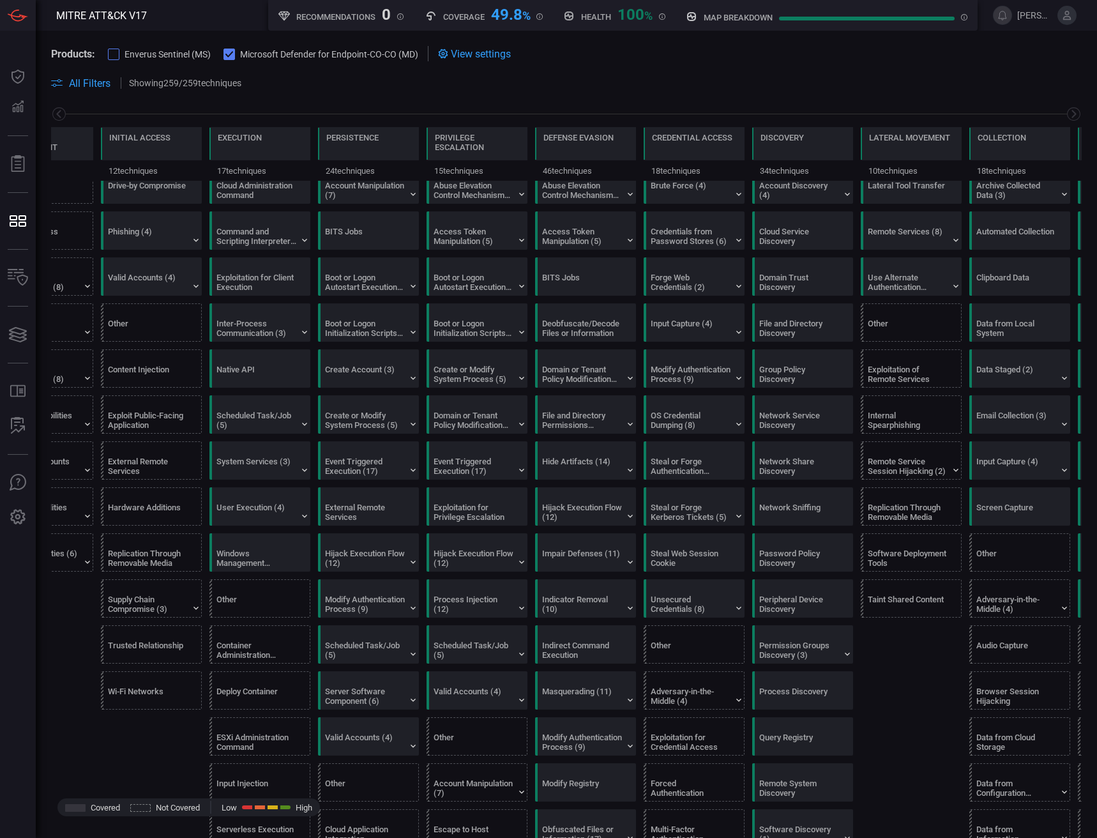
scroll to position [64, 0]
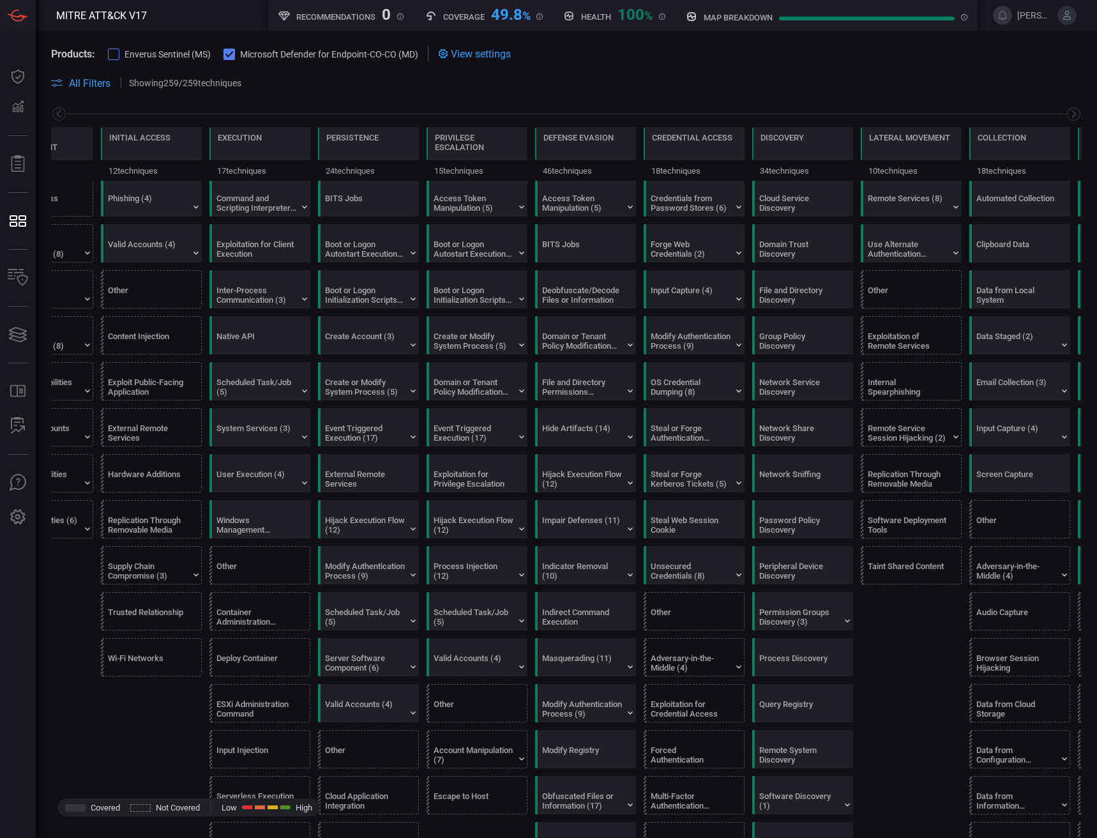
click at [228, 53] on icon at bounding box center [229, 54] width 8 height 8
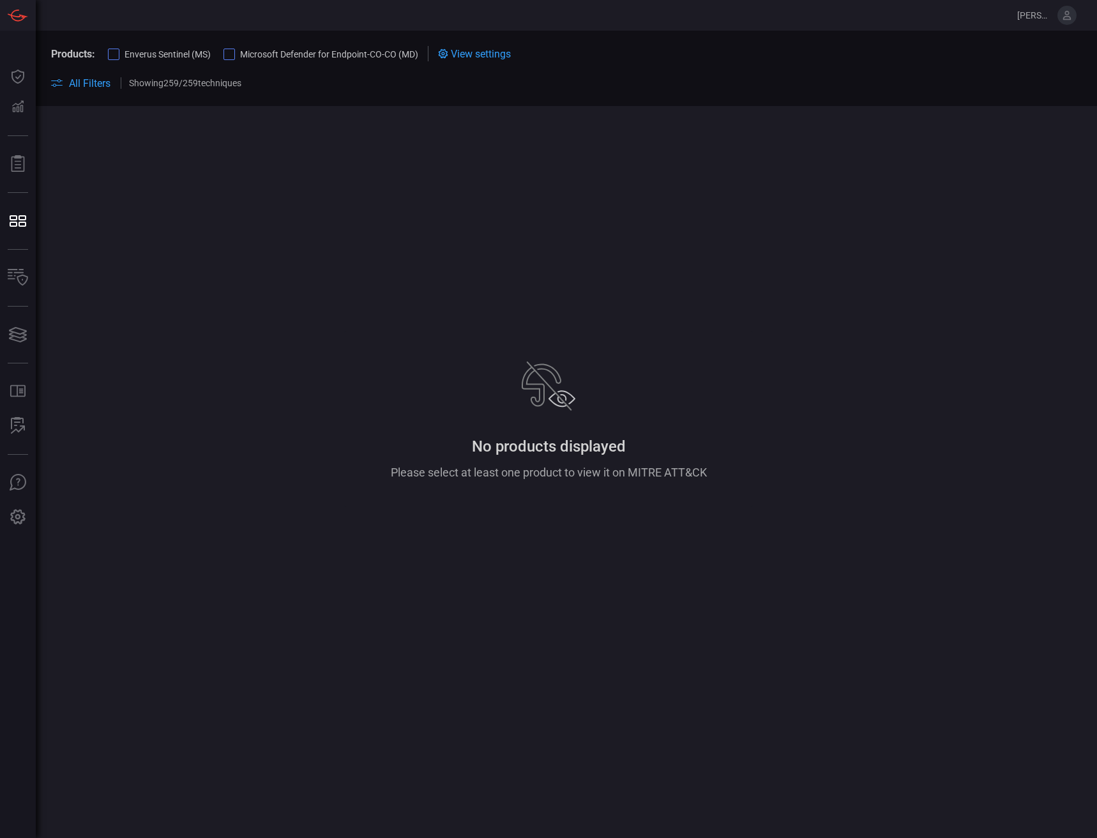
click at [190, 52] on span "Enverus Sentinel (MS)" at bounding box center [168, 54] width 86 height 10
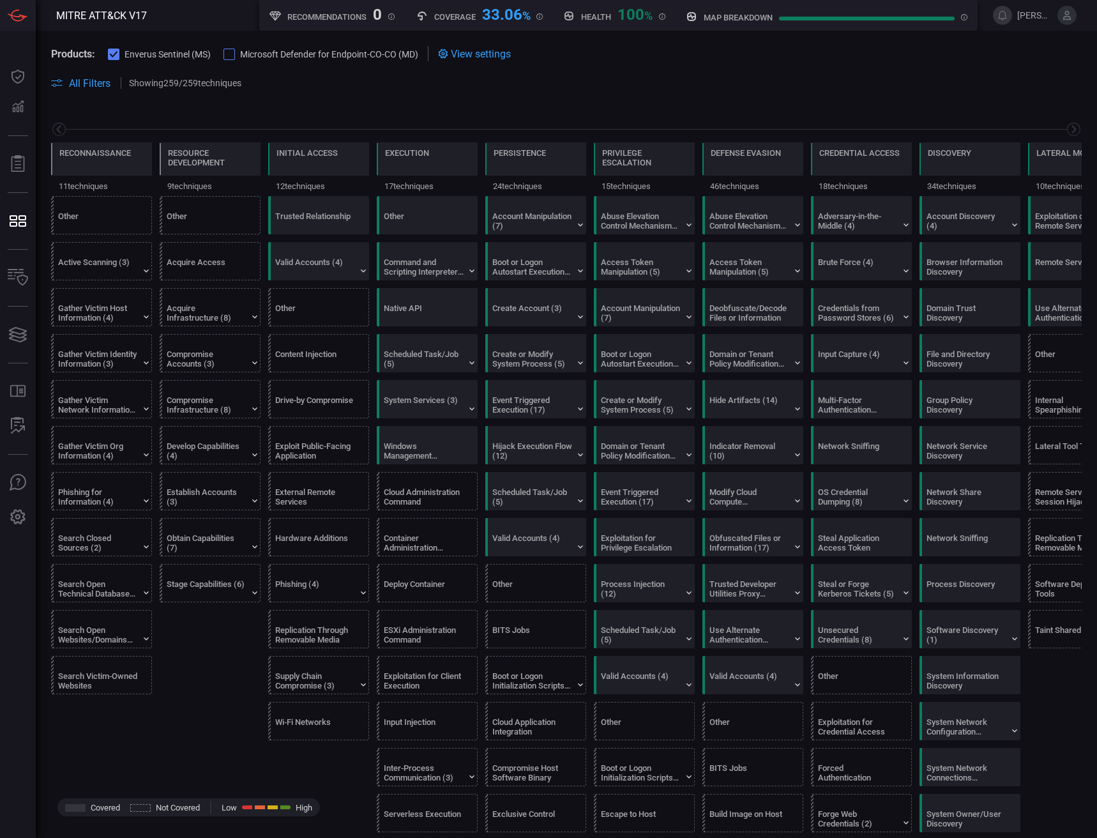
scroll to position [0, 167]
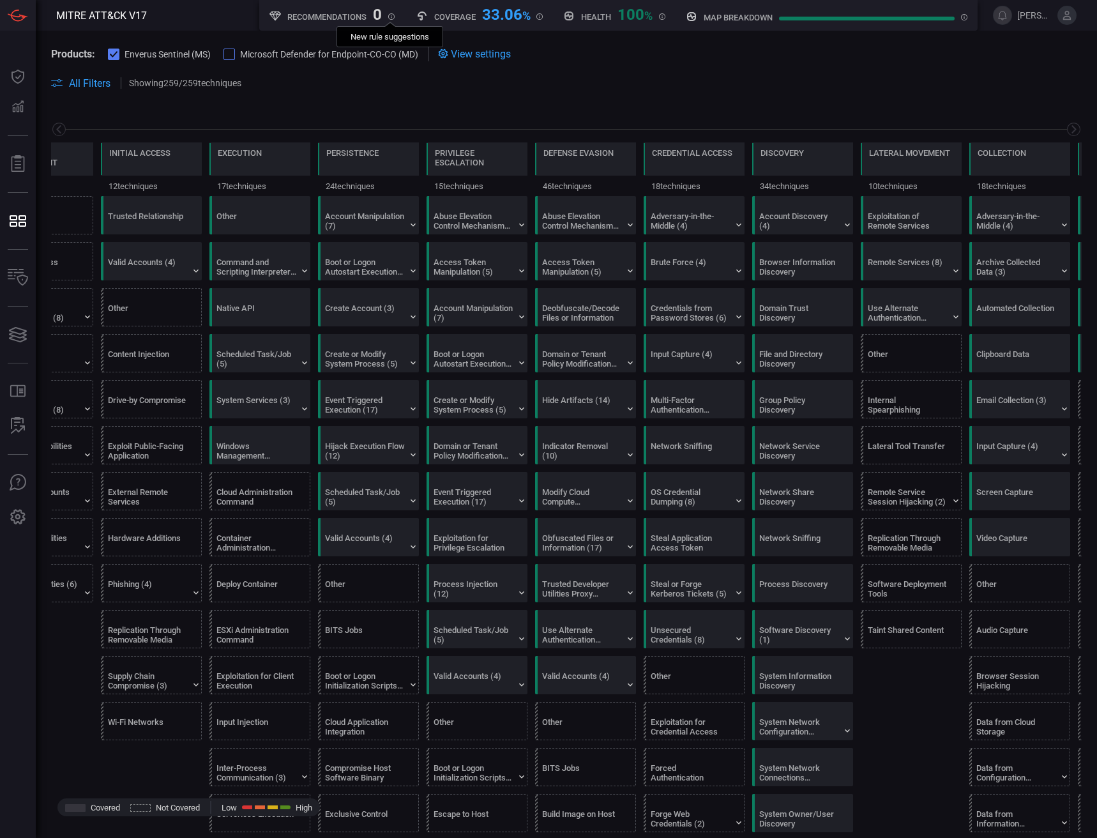
click at [392, 19] on icon at bounding box center [391, 16] width 6 height 6
